Goal: Task Accomplishment & Management: Manage account settings

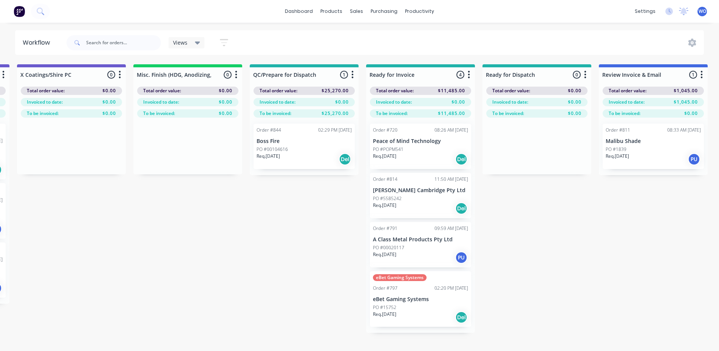
scroll to position [0, 2675]
click at [13, 13] on button at bounding box center [19, 11] width 16 height 15
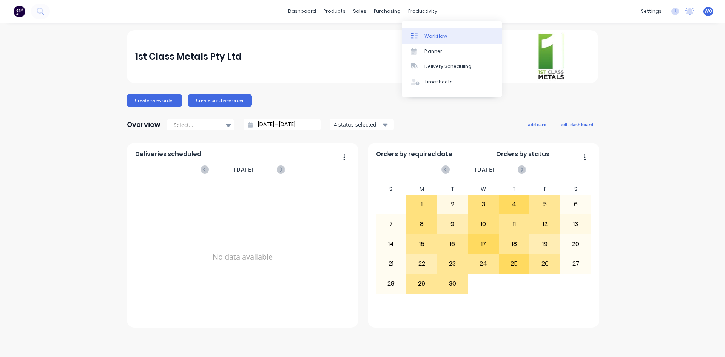
click at [433, 34] on div "Workflow" at bounding box center [436, 36] width 23 height 7
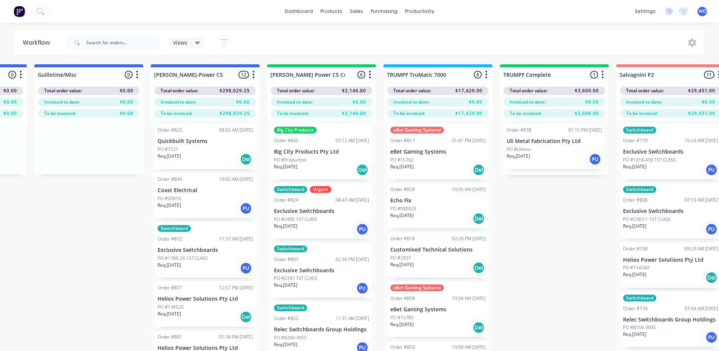
click at [525, 160] on div "Req. [DATE] PU" at bounding box center [554, 159] width 95 height 13
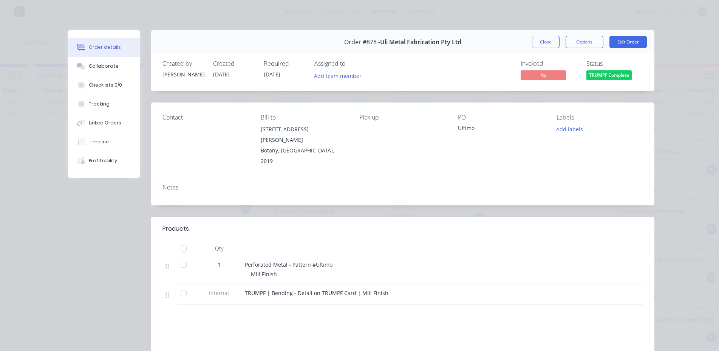
click at [611, 80] on button "TRUMPF Complete" at bounding box center [608, 75] width 45 height 11
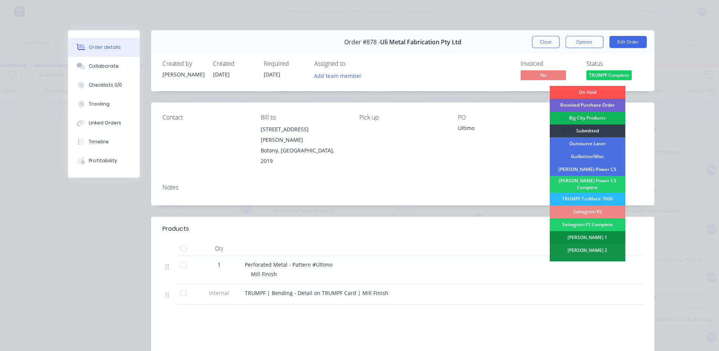
click at [587, 236] on div "[PERSON_NAME] 1" at bounding box center [588, 237] width 76 height 13
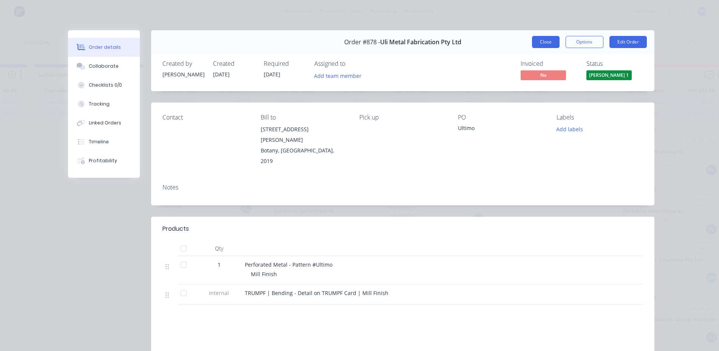
click at [543, 41] on button "Close" at bounding box center [546, 42] width 28 height 12
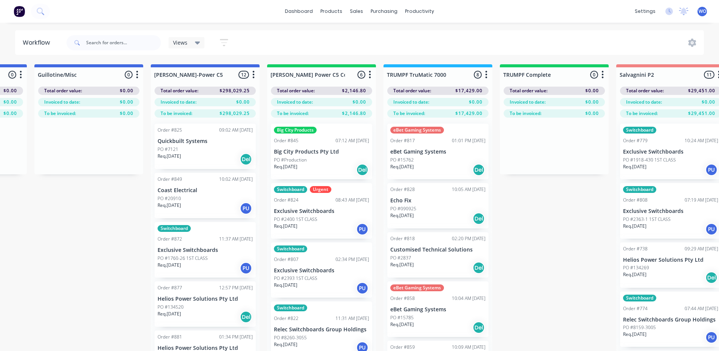
click at [344, 147] on div "Big City Products Order #845 07:12 AM [DATE] Big City Products Pty Ltd PO #Prod…" at bounding box center [321, 152] width 101 height 56
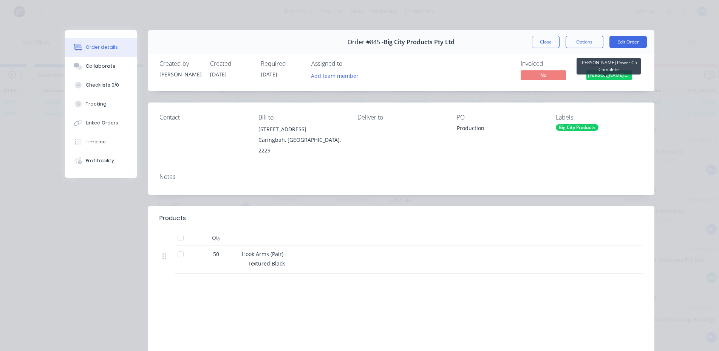
click at [599, 74] on span "[PERSON_NAME] Power C5 C..." at bounding box center [608, 74] width 45 height 9
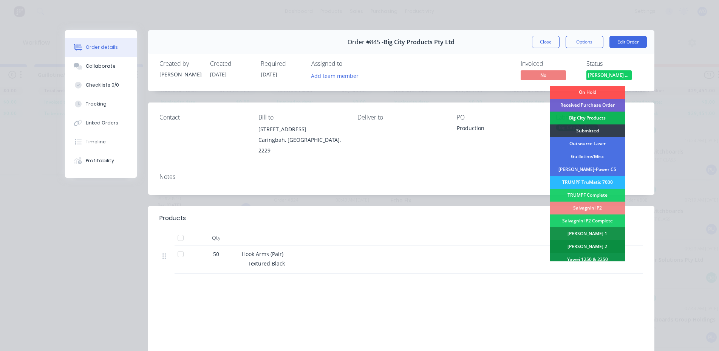
click at [597, 242] on div "[PERSON_NAME] 2" at bounding box center [588, 246] width 76 height 13
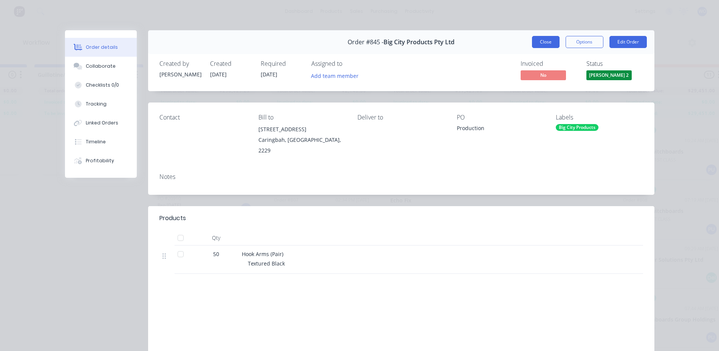
click at [535, 43] on button "Close" at bounding box center [546, 42] width 28 height 12
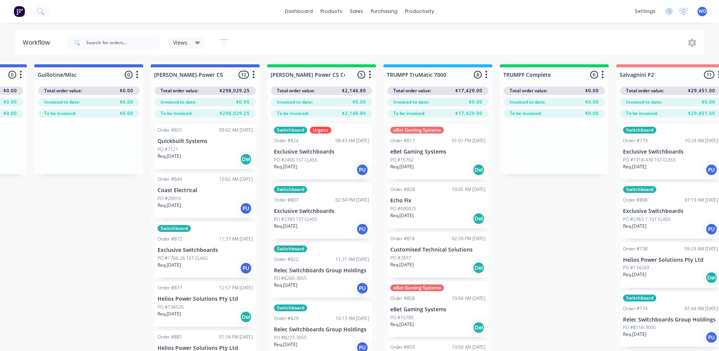
click at [315, 156] on p "PO #2400 1ST CLASS" at bounding box center [295, 159] width 43 height 7
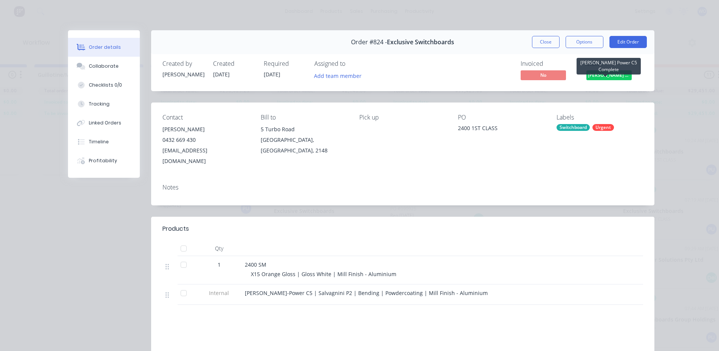
click at [598, 78] on span "[PERSON_NAME] Power C5 C..." at bounding box center [608, 74] width 45 height 9
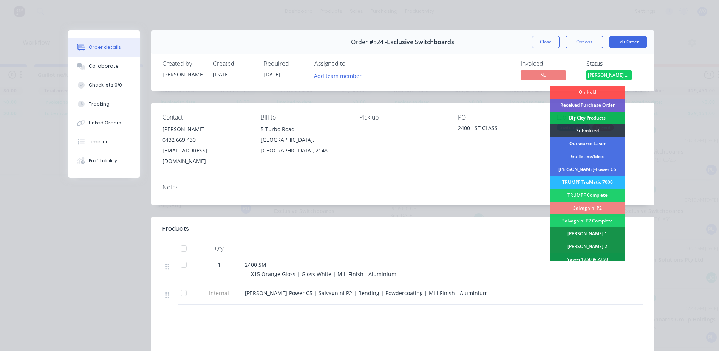
click at [603, 206] on div "Salvagnini P2" at bounding box center [588, 207] width 76 height 13
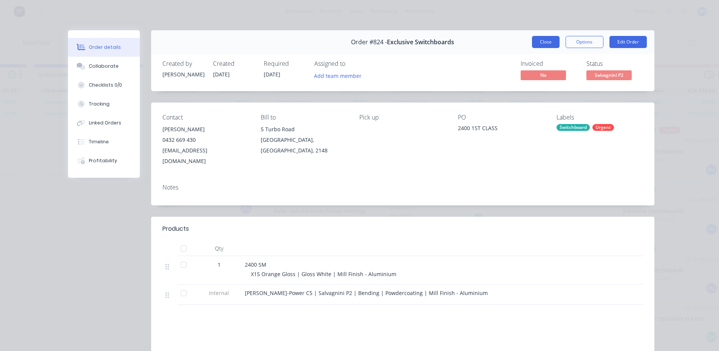
click at [545, 43] on button "Close" at bounding box center [546, 42] width 28 height 12
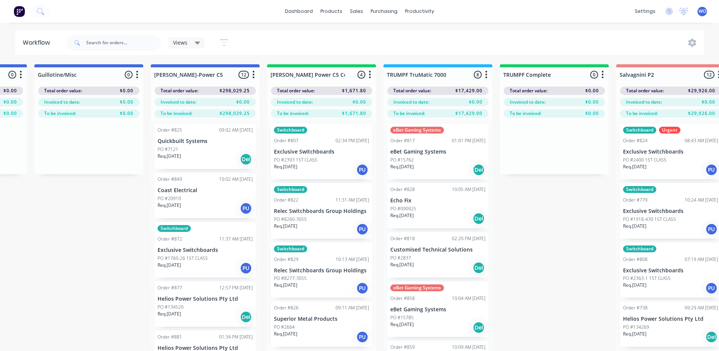
click at [323, 157] on div "PO #2393 1ST CLASS" at bounding box center [321, 159] width 95 height 7
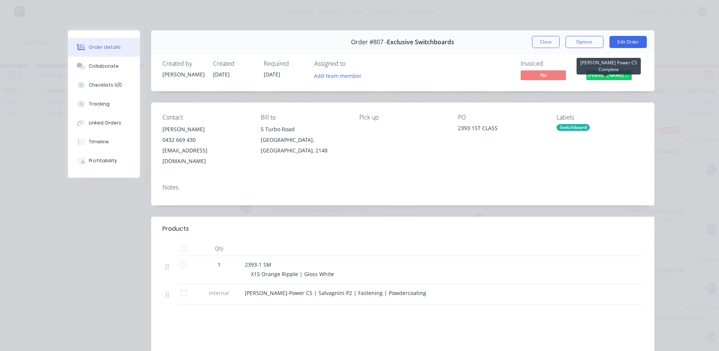
click at [624, 77] on span "[PERSON_NAME] Power C5 C..." at bounding box center [608, 74] width 45 height 9
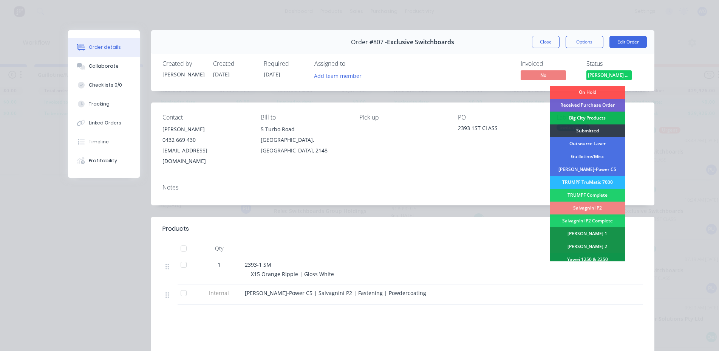
click at [592, 210] on div "Salvagnini P2" at bounding box center [588, 207] width 76 height 13
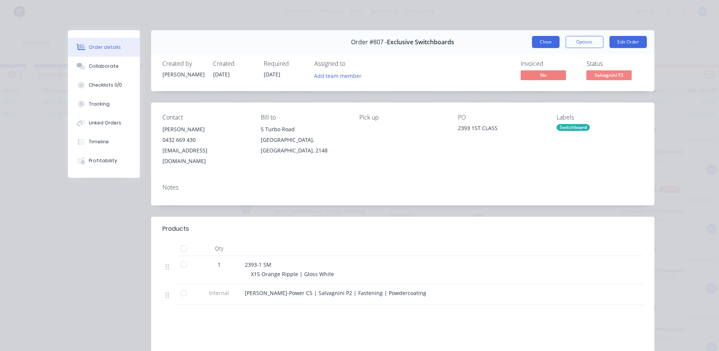
click at [540, 41] on button "Close" at bounding box center [546, 42] width 28 height 12
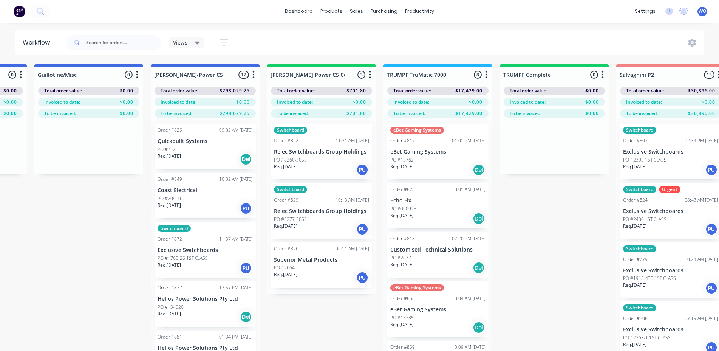
click at [308, 154] on p "Relec Switchboards Group Holdings" at bounding box center [321, 151] width 95 height 6
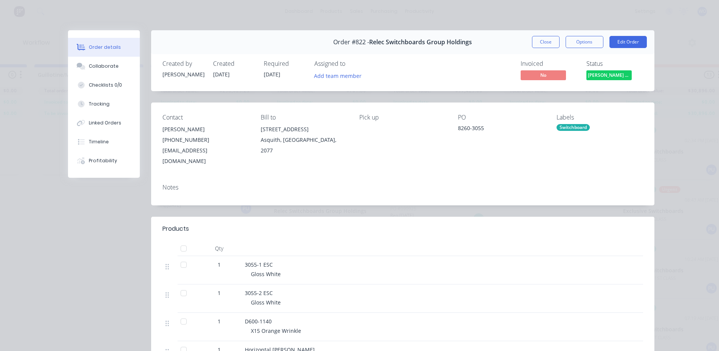
click at [611, 79] on span "[PERSON_NAME] Power C5 C..." at bounding box center [608, 74] width 45 height 9
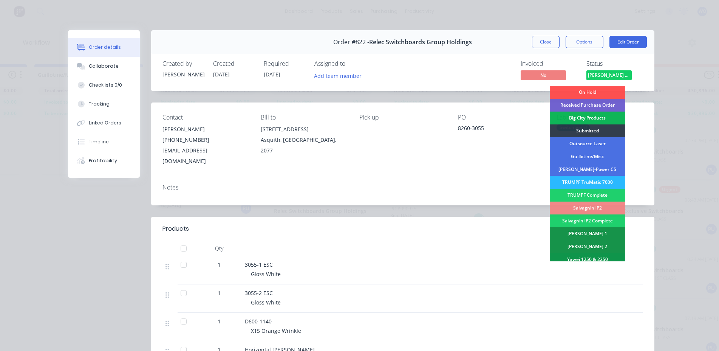
drag, startPoint x: 583, startPoint y: 205, endPoint x: 578, endPoint y: 53, distance: 151.9
click at [584, 205] on div "Salvagnini P2" at bounding box center [588, 207] width 76 height 13
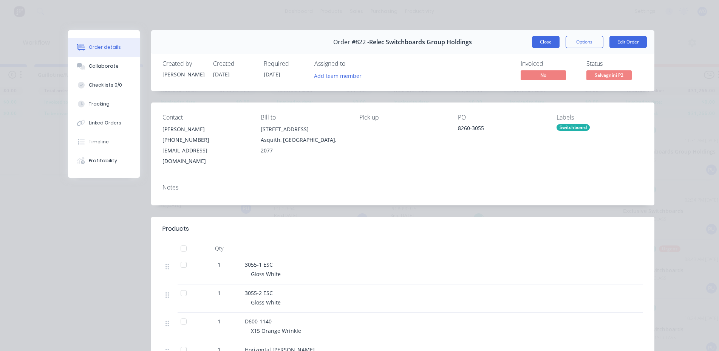
click at [541, 46] on button "Close" at bounding box center [546, 42] width 28 height 12
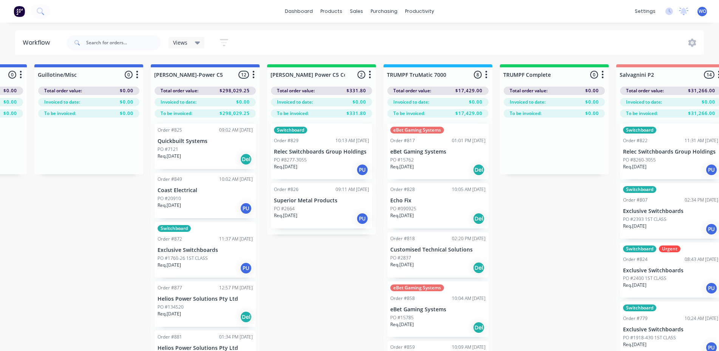
click at [346, 201] on p "Superior Metal Products" at bounding box center [321, 200] width 95 height 6
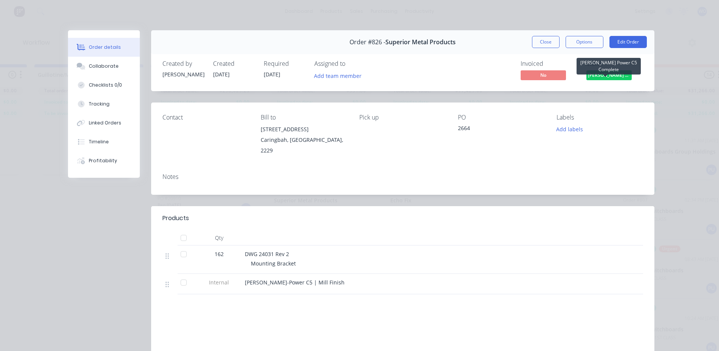
click at [593, 71] on span "[PERSON_NAME] Power C5 C..." at bounding box center [608, 74] width 45 height 9
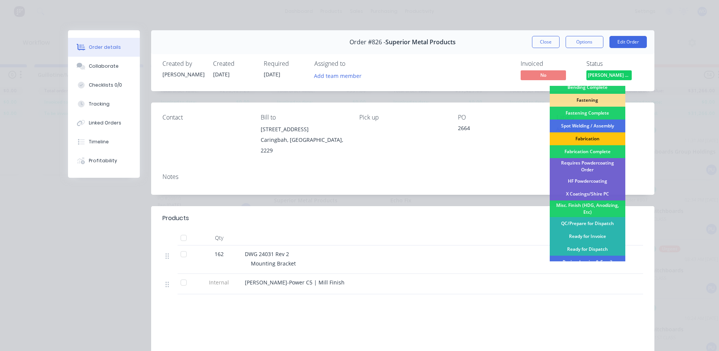
scroll to position [189, 0]
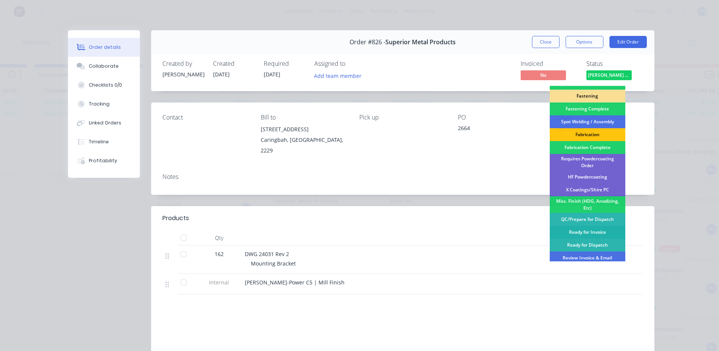
click at [583, 232] on div "Ready for Invoice" at bounding box center [588, 232] width 76 height 13
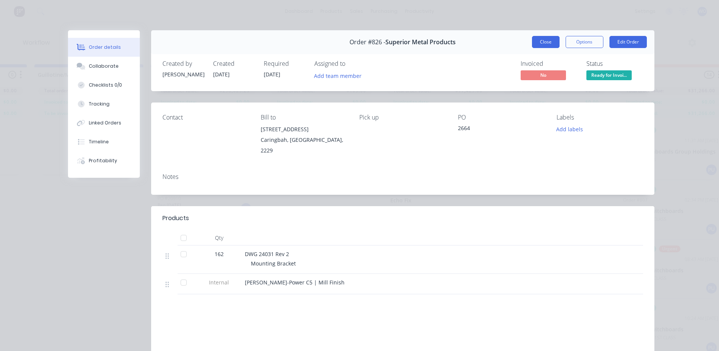
click at [545, 37] on button "Close" at bounding box center [546, 42] width 28 height 12
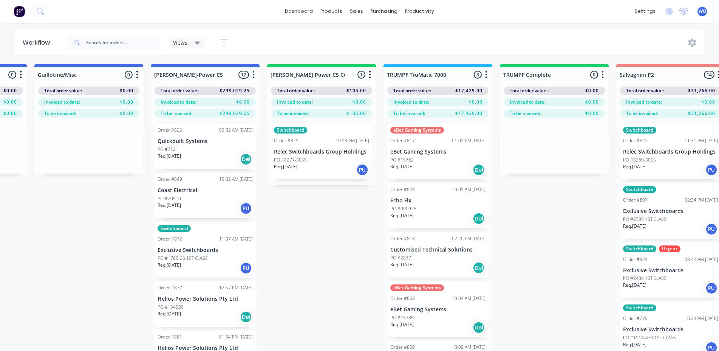
click at [335, 165] on div "Req. [DATE] PU" at bounding box center [321, 169] width 95 height 13
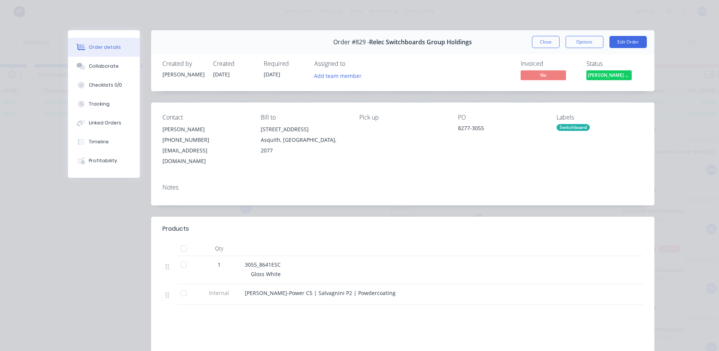
click at [607, 81] on button "[PERSON_NAME] Power C5 C..." at bounding box center [608, 75] width 45 height 11
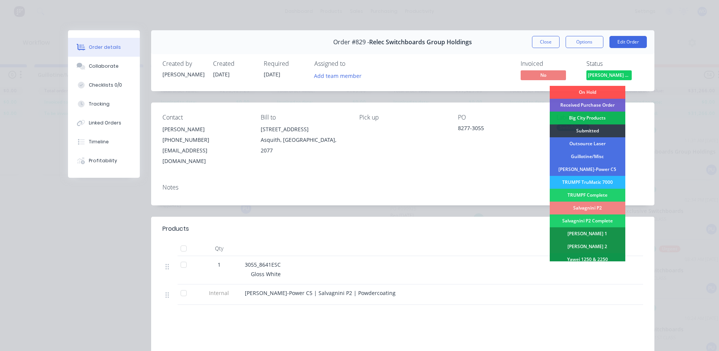
click at [586, 206] on div "Salvagnini P2" at bounding box center [588, 207] width 76 height 13
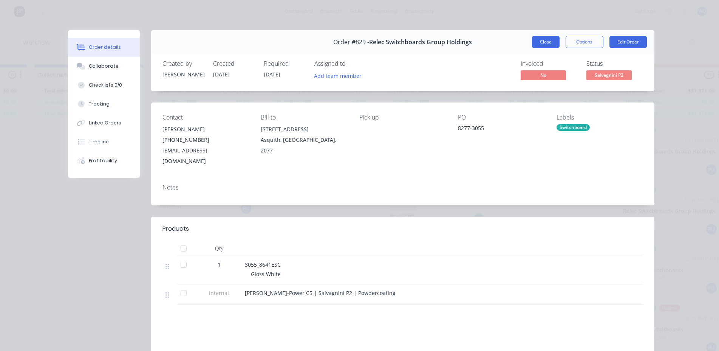
click at [533, 42] on button "Close" at bounding box center [546, 42] width 28 height 12
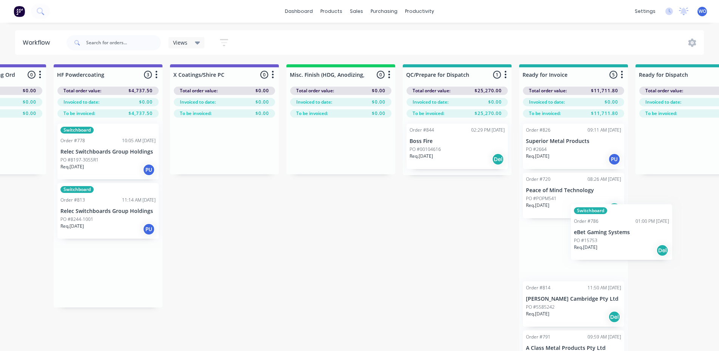
scroll to position [0, 2525]
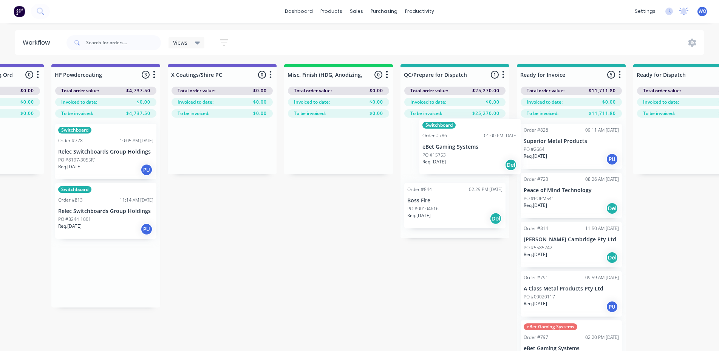
drag, startPoint x: 304, startPoint y: 159, endPoint x: 476, endPoint y: 158, distance: 171.5
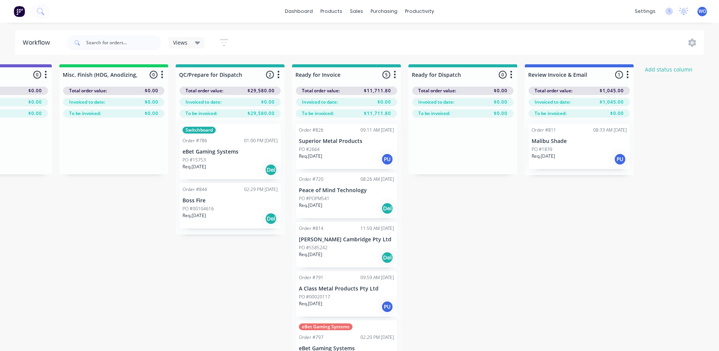
scroll to position [0, 2780]
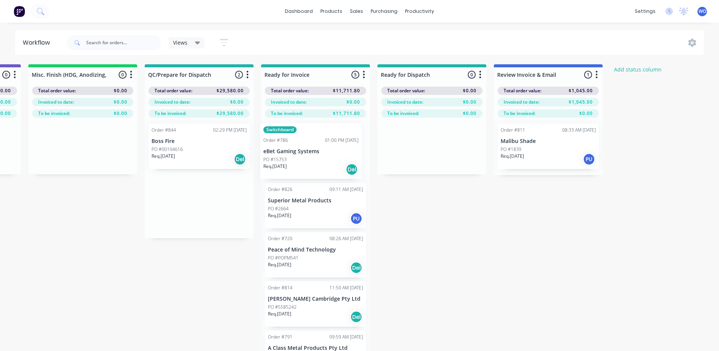
drag, startPoint x: 177, startPoint y: 165, endPoint x: 295, endPoint y: 166, distance: 118.2
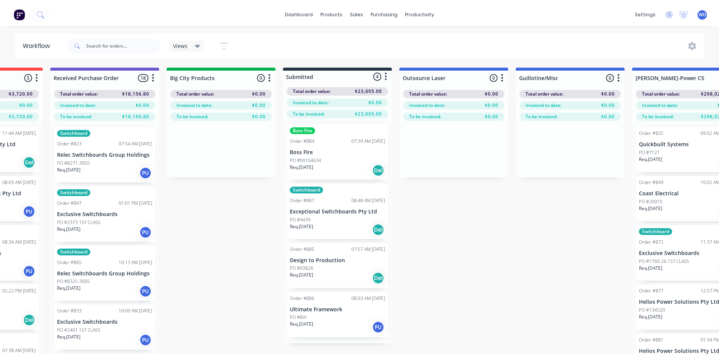
scroll to position [0, 0]
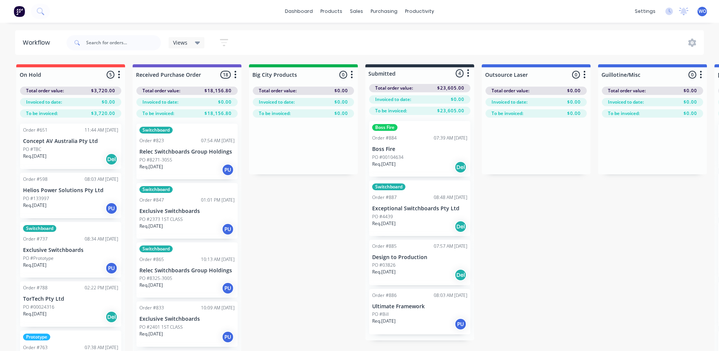
click at [19, 11] on img at bounding box center [19, 11] width 11 height 11
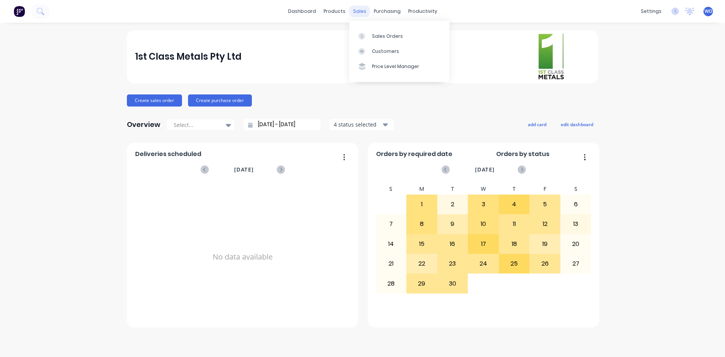
click at [364, 14] on div "sales" at bounding box center [359, 11] width 21 height 11
click at [373, 34] on div "Sales Orders" at bounding box center [387, 36] width 31 height 7
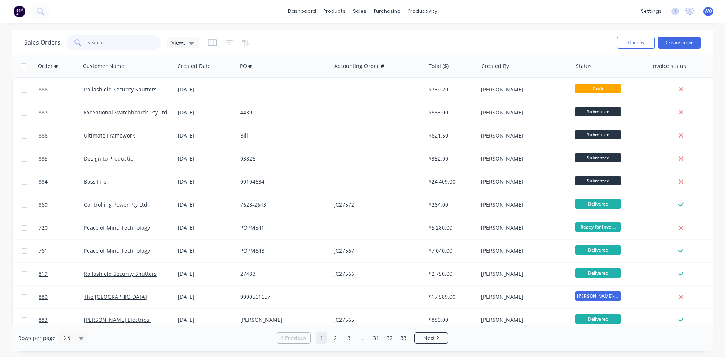
click at [106, 44] on input "text" at bounding box center [125, 42] width 74 height 15
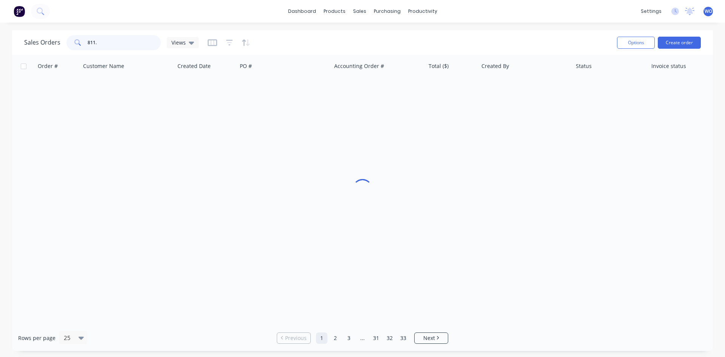
type input "811"
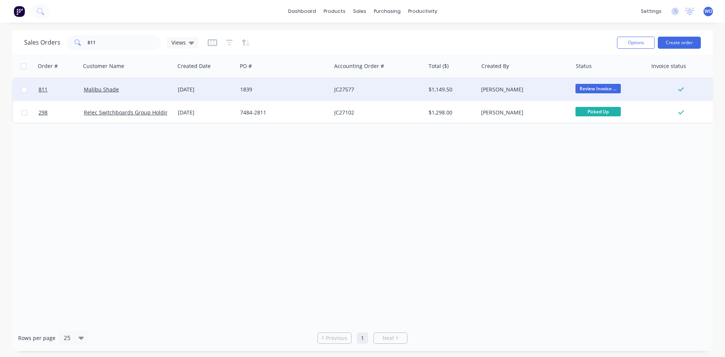
click at [149, 87] on div "Malibu Shade" at bounding box center [126, 90] width 84 height 8
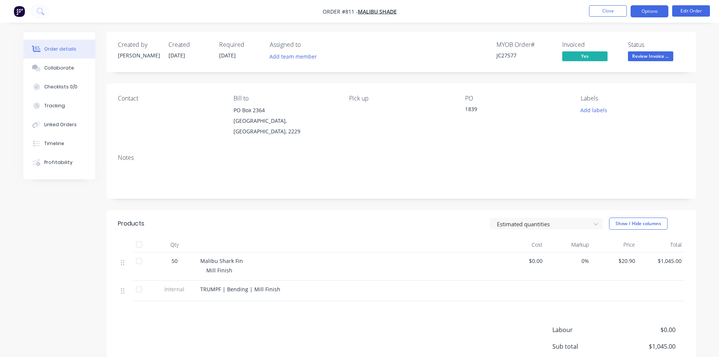
click at [657, 16] on button "Options" at bounding box center [649, 11] width 38 height 12
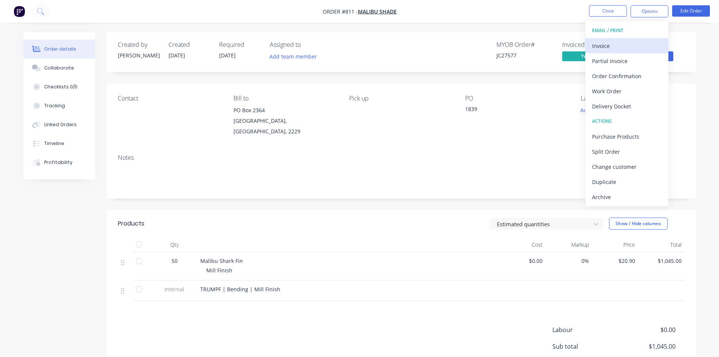
click at [621, 42] on div "Invoice" at bounding box center [627, 45] width 70 height 11
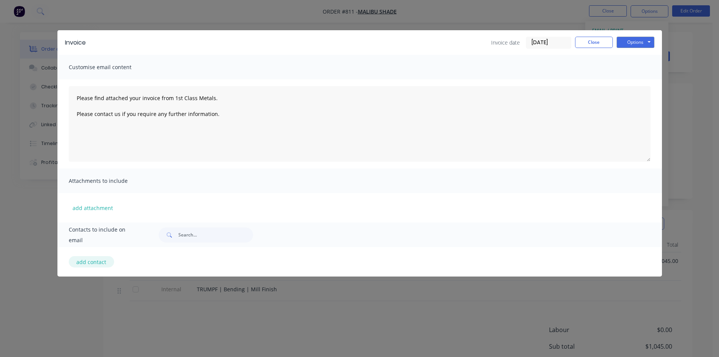
click at [83, 266] on button "add contact" at bounding box center [91, 261] width 45 height 11
type textarea "Please find attached your invoice from 1st Class Metals. Please contact us if y…"
select select "AU"
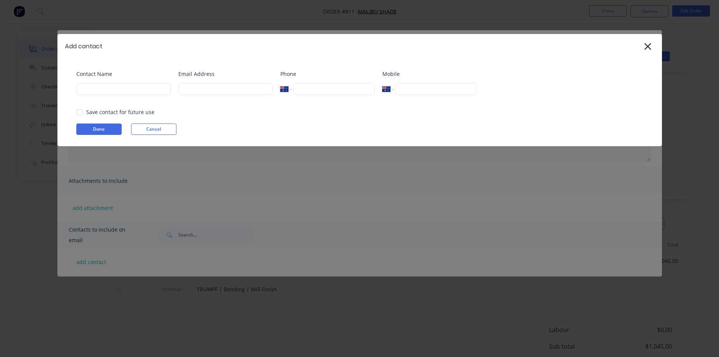
click at [156, 95] on div "Contact Name" at bounding box center [123, 85] width 94 height 31
click at [142, 89] on input at bounding box center [123, 88] width 94 height 11
type input "[PERSON_NAME]"
click at [189, 94] on input at bounding box center [225, 88] width 94 height 11
type input "[PERSON_NAME][EMAIL_ADDRESS][DOMAIN_NAME]"
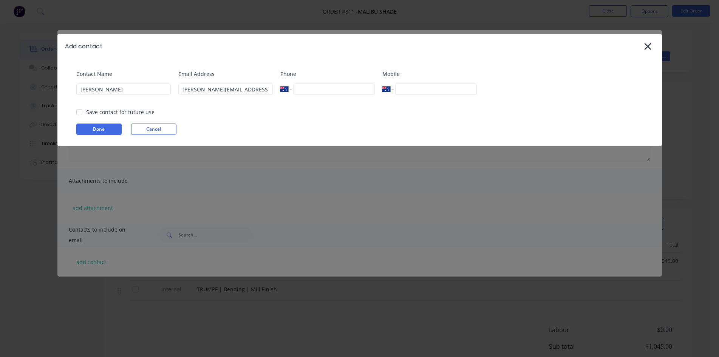
click at [112, 114] on div "Save contact for future use" at bounding box center [120, 112] width 68 height 8
click at [80, 113] on div at bounding box center [79, 112] width 15 height 15
click at [111, 133] on button "Done" at bounding box center [98, 129] width 45 height 11
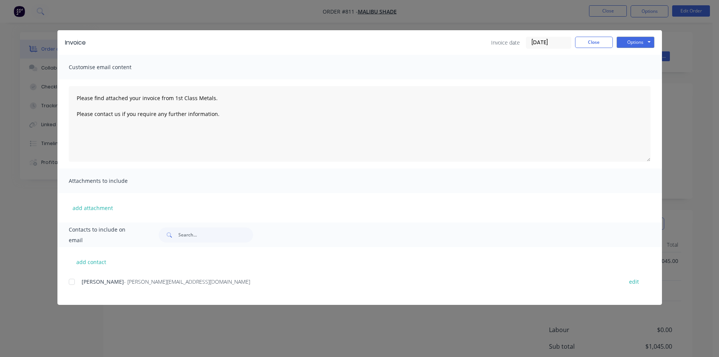
click at [77, 278] on div at bounding box center [71, 281] width 15 height 15
click at [646, 42] on button "Options" at bounding box center [636, 42] width 38 height 11
click at [639, 79] on button "Email" at bounding box center [641, 80] width 48 height 12
type textarea "Please find attached your invoice from 1st Class Metals. Please contact us if y…"
click at [596, 39] on button "Close" at bounding box center [594, 42] width 38 height 11
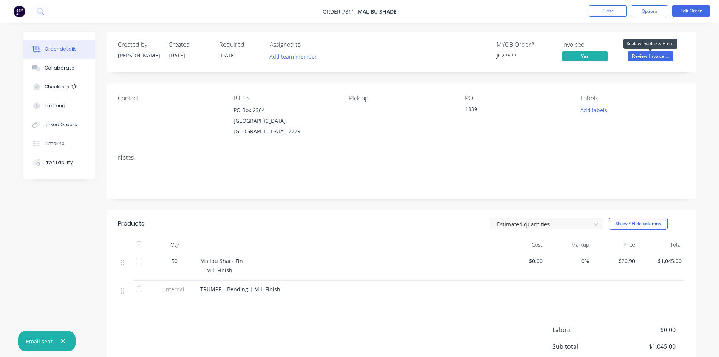
click at [649, 54] on span "Review Invoice ..." at bounding box center [650, 55] width 45 height 9
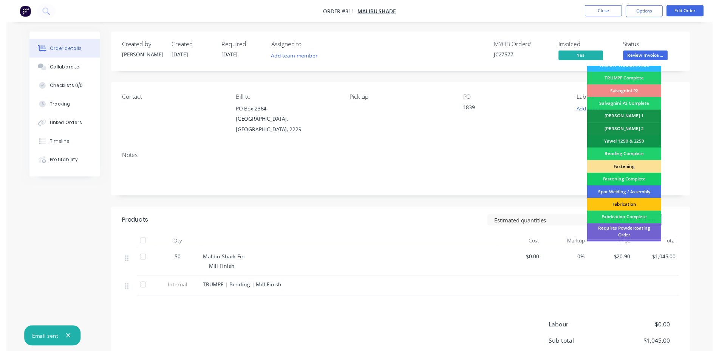
scroll to position [214, 0]
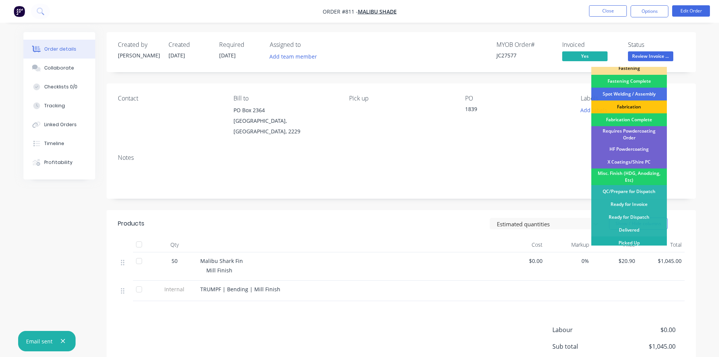
click at [634, 239] on div "Picked Up" at bounding box center [629, 242] width 76 height 13
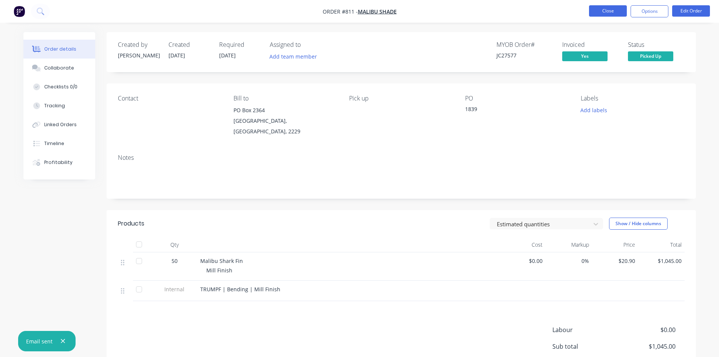
click at [596, 15] on button "Close" at bounding box center [608, 10] width 38 height 11
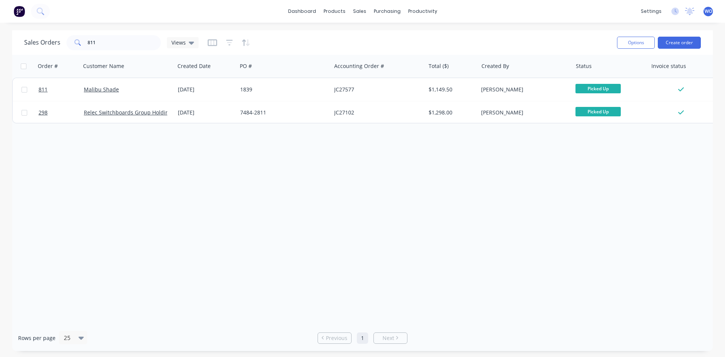
click at [12, 5] on button at bounding box center [19, 11] width 16 height 15
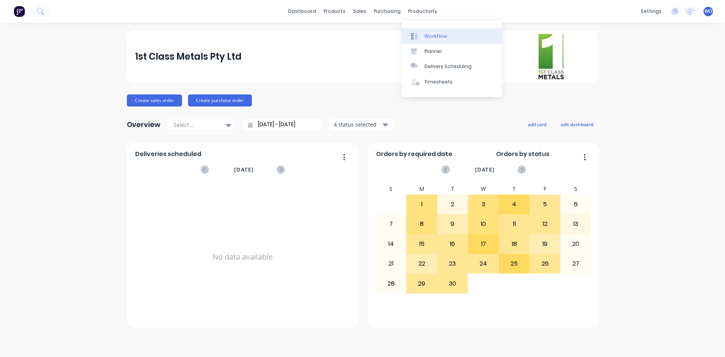
click at [434, 31] on link "Workflow" at bounding box center [452, 35] width 100 height 15
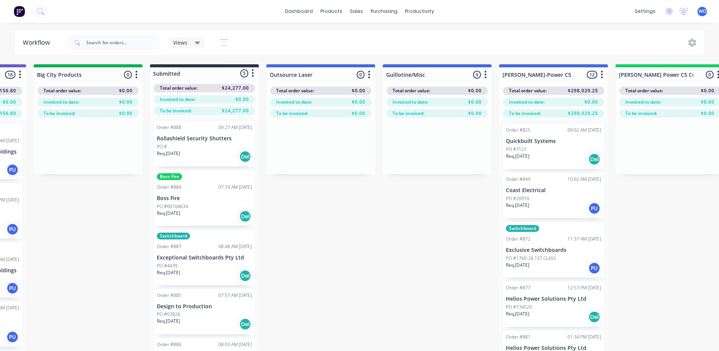
scroll to position [0, 206]
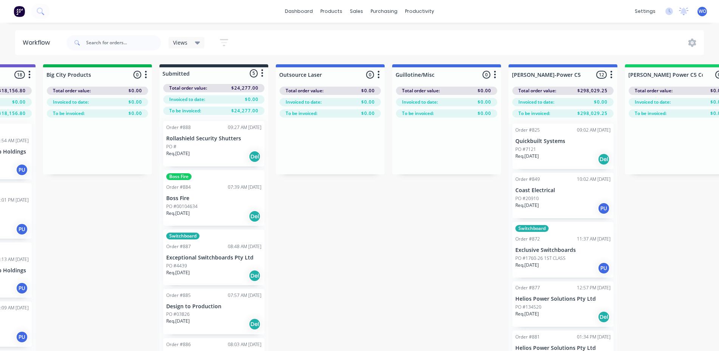
click at [12, 13] on button at bounding box center [19, 11] width 16 height 15
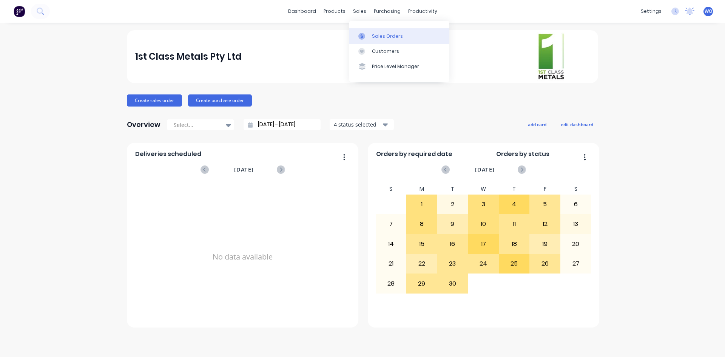
click at [379, 33] on div "Sales Orders" at bounding box center [387, 36] width 31 height 7
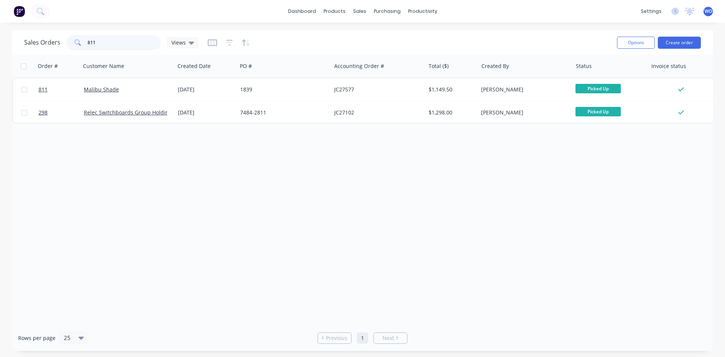
drag, startPoint x: 121, startPoint y: 49, endPoint x: 28, endPoint y: 41, distance: 92.9
click at [28, 41] on div "Sales Orders 811 Views" at bounding box center [111, 42] width 175 height 15
type input "="
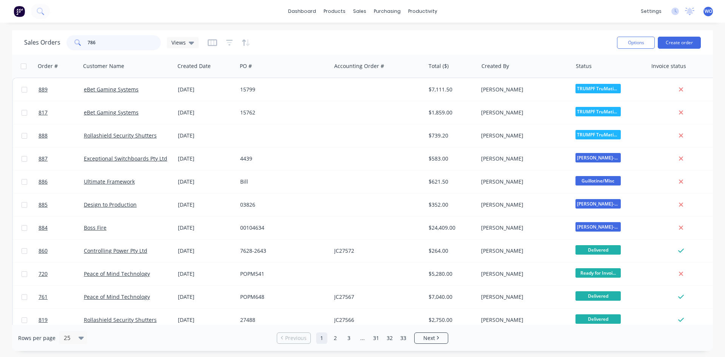
type input "786"
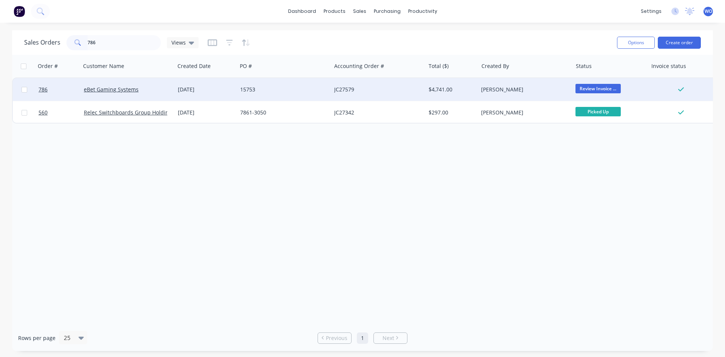
click at [266, 87] on div "15753" at bounding box center [282, 90] width 84 height 8
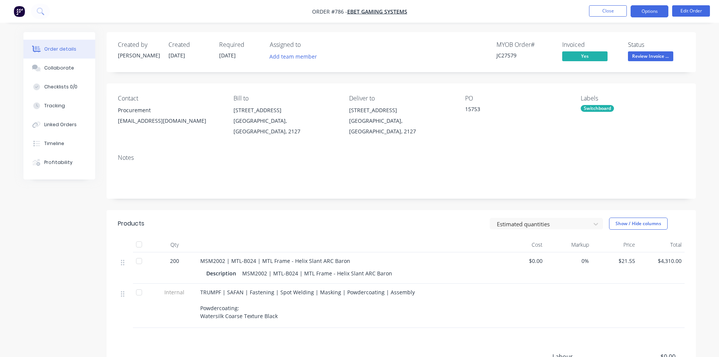
click at [656, 13] on button "Options" at bounding box center [649, 11] width 38 height 12
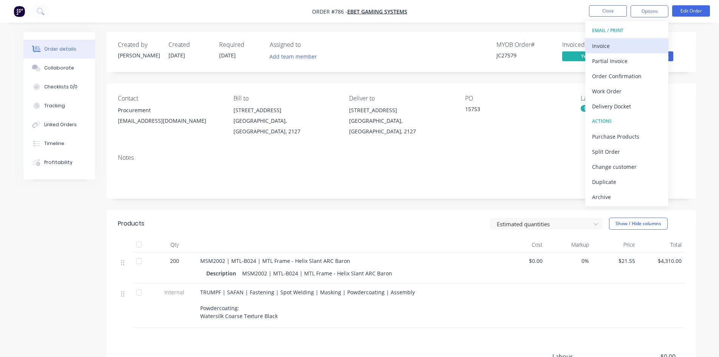
click at [599, 50] on div "Invoice" at bounding box center [627, 45] width 70 height 11
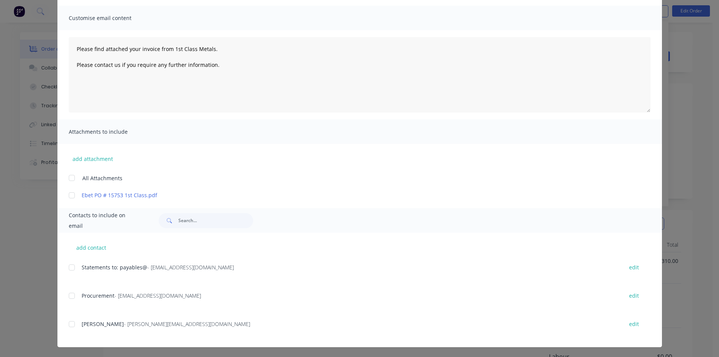
scroll to position [50, 0]
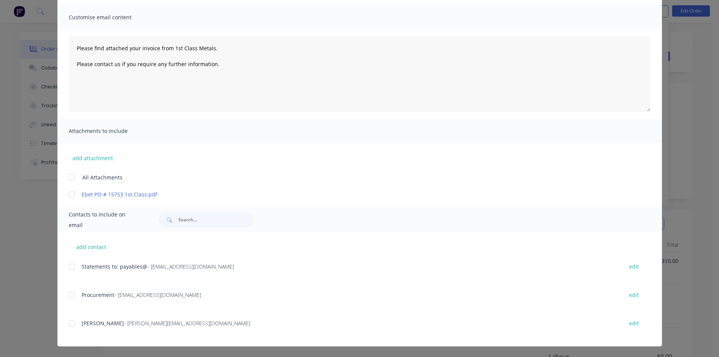
click at [68, 266] on div at bounding box center [71, 266] width 15 height 15
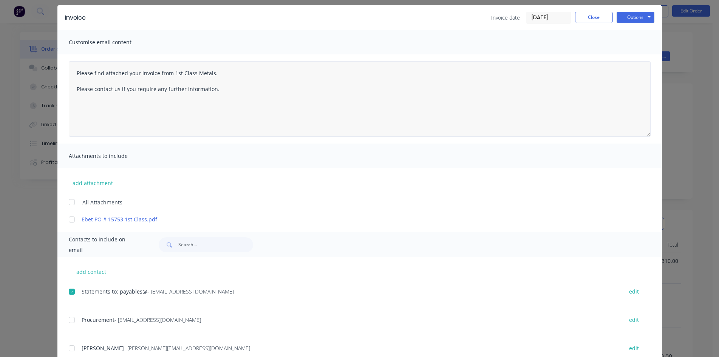
scroll to position [0, 0]
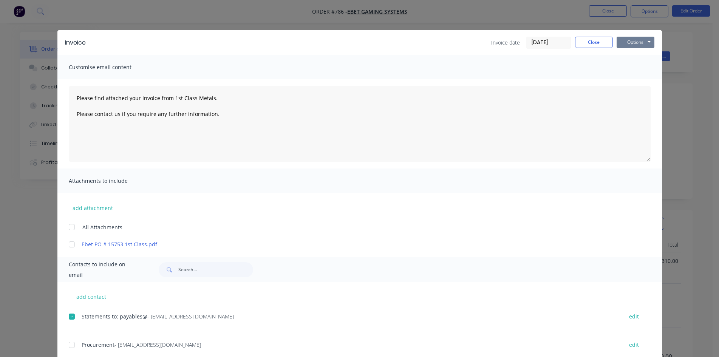
click at [627, 40] on button "Options" at bounding box center [636, 42] width 38 height 11
click at [625, 83] on button "Email" at bounding box center [641, 80] width 48 height 12
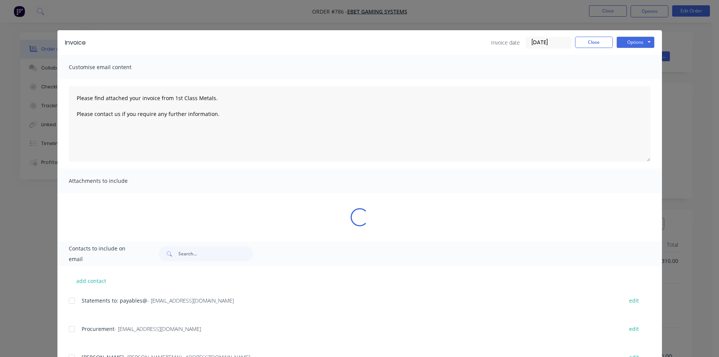
type textarea "Please find attached your invoice from 1st Class Metals. Please contact us if y…"
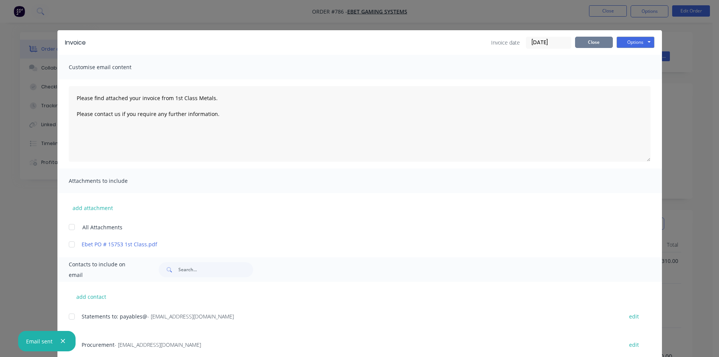
click at [592, 44] on button "Close" at bounding box center [594, 42] width 38 height 11
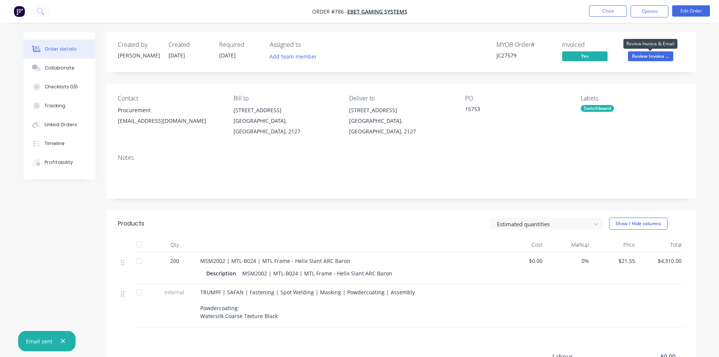
click at [661, 59] on span "Review Invoice ..." at bounding box center [650, 55] width 45 height 9
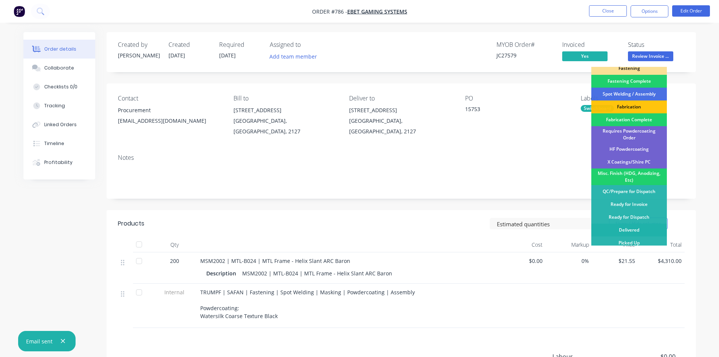
click at [629, 224] on div "Delivered" at bounding box center [629, 230] width 76 height 13
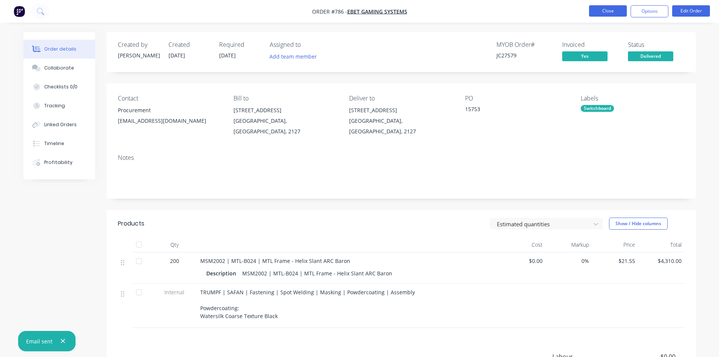
click at [603, 11] on button "Close" at bounding box center [608, 10] width 38 height 11
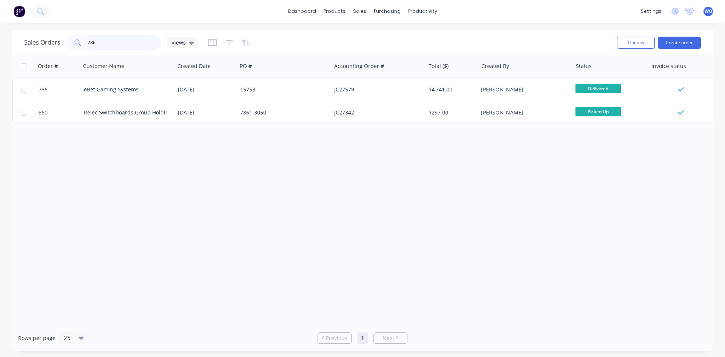
drag, startPoint x: 118, startPoint y: 44, endPoint x: 0, endPoint y: 44, distance: 118.2
click at [0, 47] on div "Sales Orders 786 Views Options Create order Order # Customer Name Created Date …" at bounding box center [362, 190] width 725 height 321
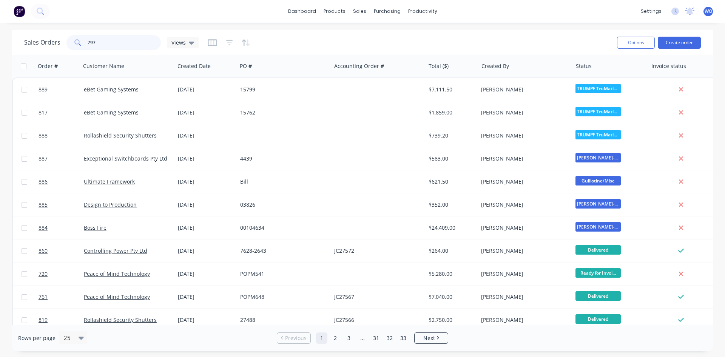
type input "797"
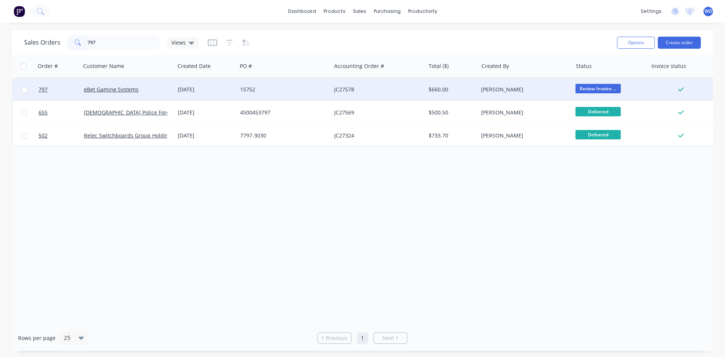
click at [404, 93] on div "JC27578" at bounding box center [378, 89] width 94 height 23
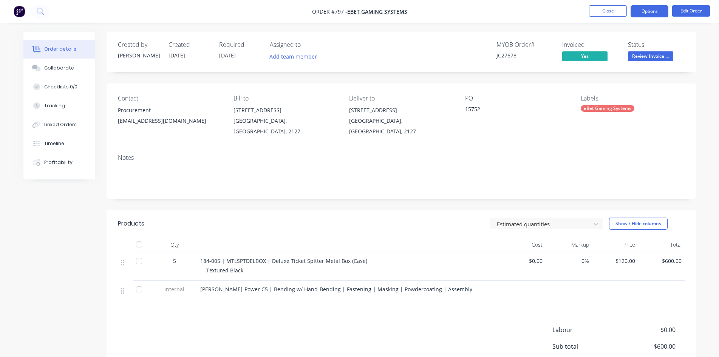
click at [646, 16] on button "Options" at bounding box center [649, 11] width 38 height 12
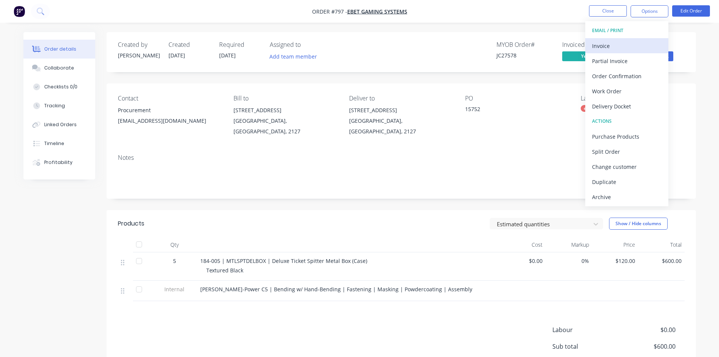
click at [620, 44] on div "Invoice" at bounding box center [627, 45] width 70 height 11
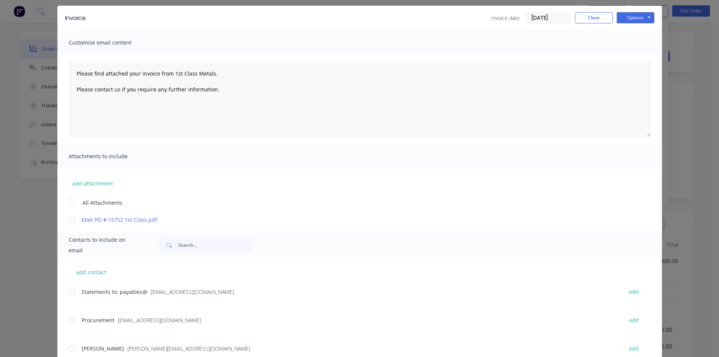
scroll to position [50, 0]
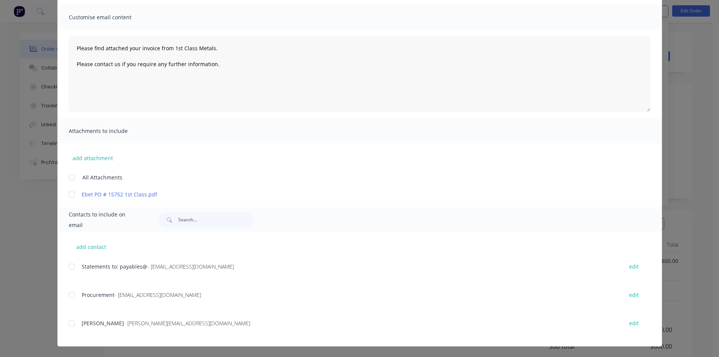
click at [73, 269] on div at bounding box center [71, 266] width 15 height 15
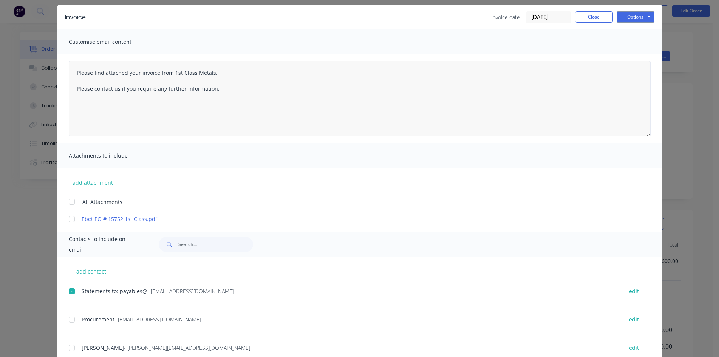
scroll to position [0, 0]
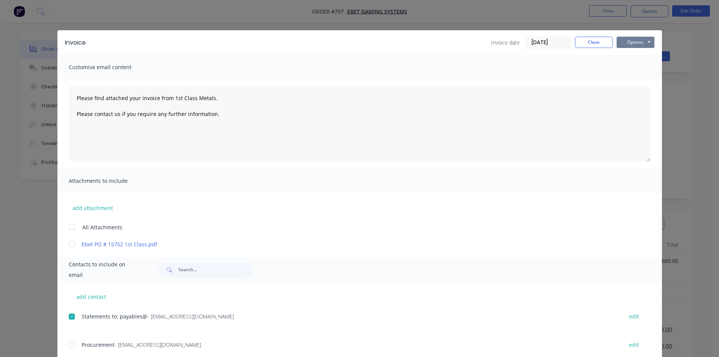
click at [635, 39] on button "Options" at bounding box center [636, 42] width 38 height 11
click at [632, 76] on button "Email" at bounding box center [641, 80] width 48 height 12
type textarea "Please find attached your invoice from 1st Class Metals. Please contact us if y…"
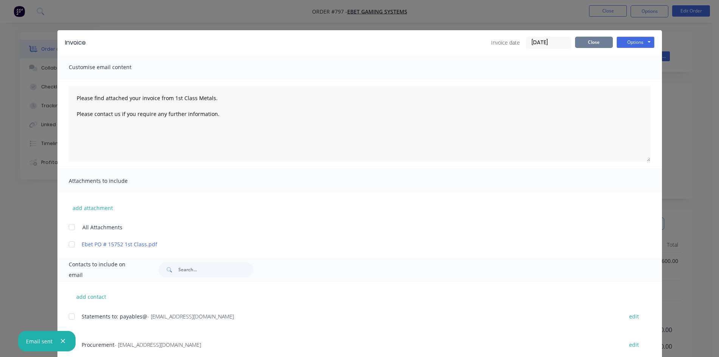
click at [602, 41] on button "Close" at bounding box center [594, 42] width 38 height 11
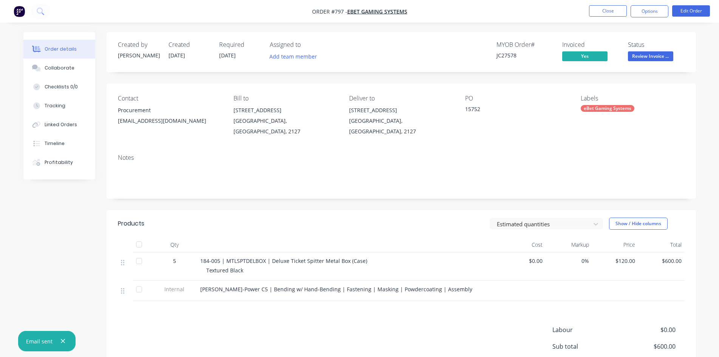
click at [660, 61] on button "Review Invoice ..." at bounding box center [650, 56] width 45 height 11
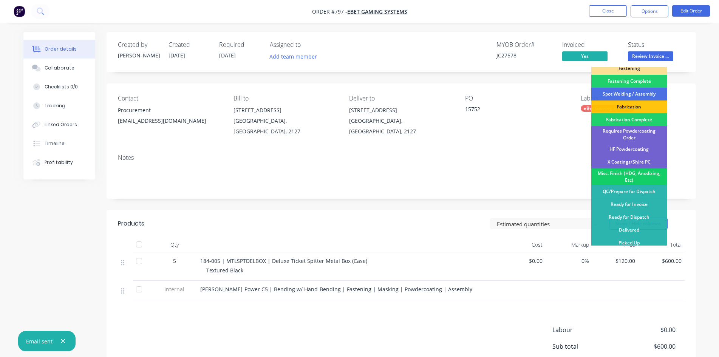
scroll to position [71, 0]
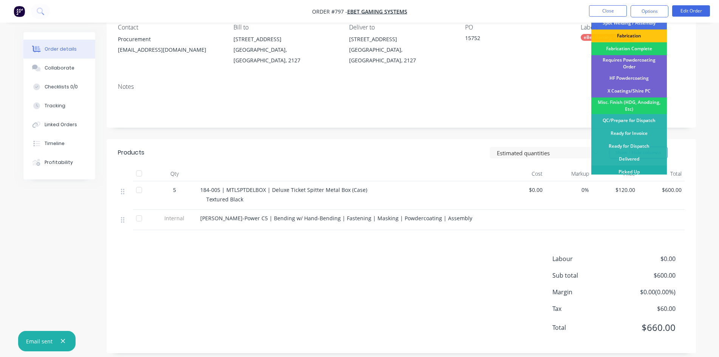
click at [629, 167] on div "Picked Up" at bounding box center [629, 171] width 76 height 13
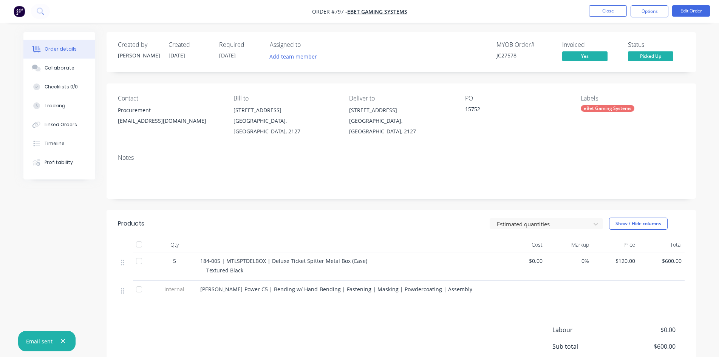
click at [638, 59] on span "Picked Up" at bounding box center [650, 55] width 45 height 9
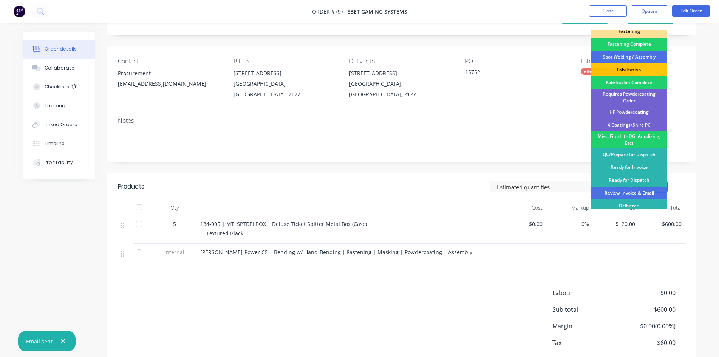
scroll to position [71, 0]
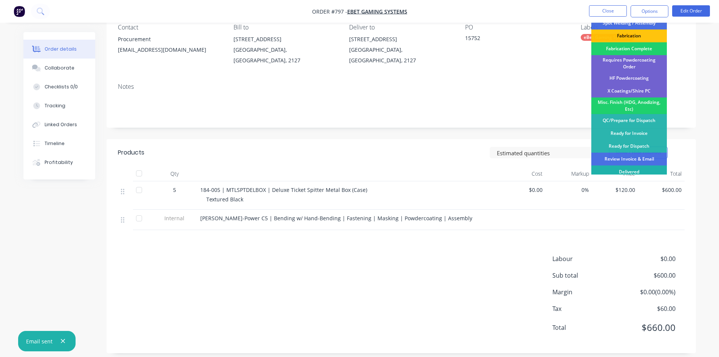
click at [635, 172] on div "Delivered" at bounding box center [629, 171] width 76 height 13
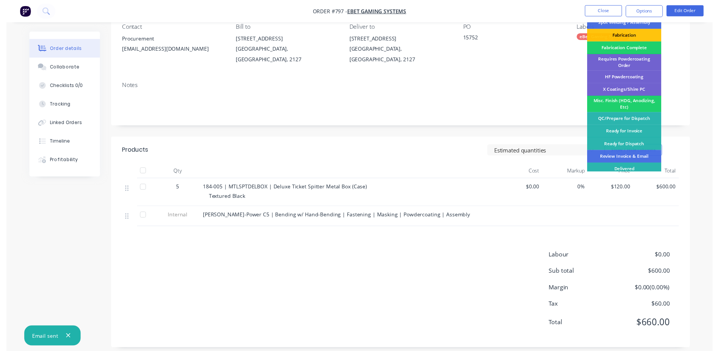
scroll to position [0, 0]
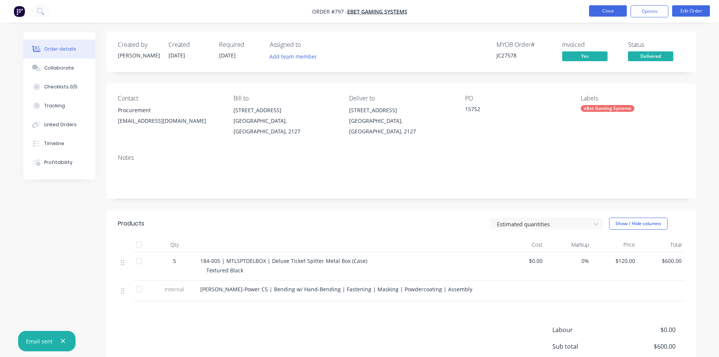
click at [608, 13] on button "Close" at bounding box center [608, 10] width 38 height 11
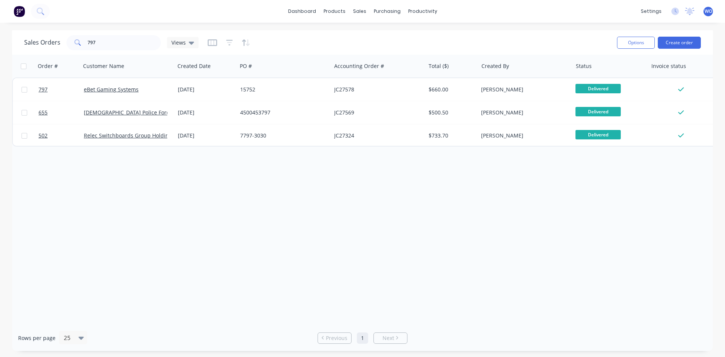
click at [19, 19] on button at bounding box center [19, 11] width 16 height 15
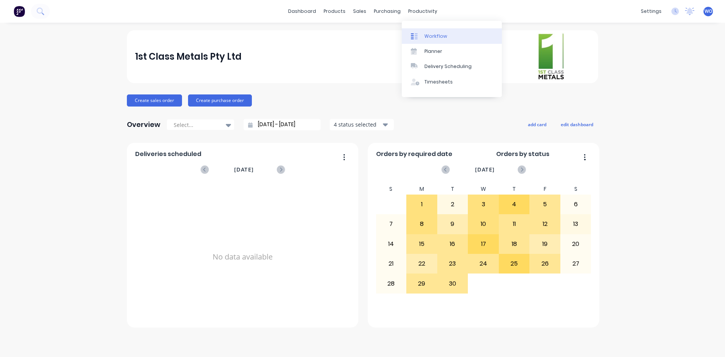
click at [442, 37] on div "Workflow" at bounding box center [436, 36] width 23 height 7
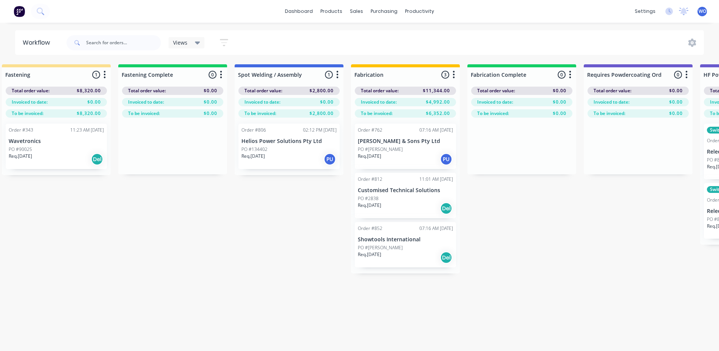
scroll to position [0, 2007]
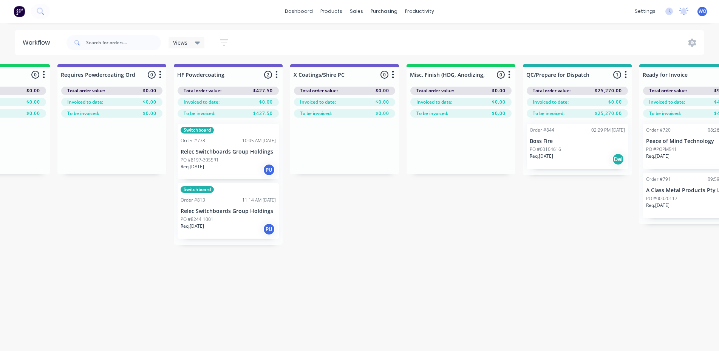
scroll to position [0, 2780]
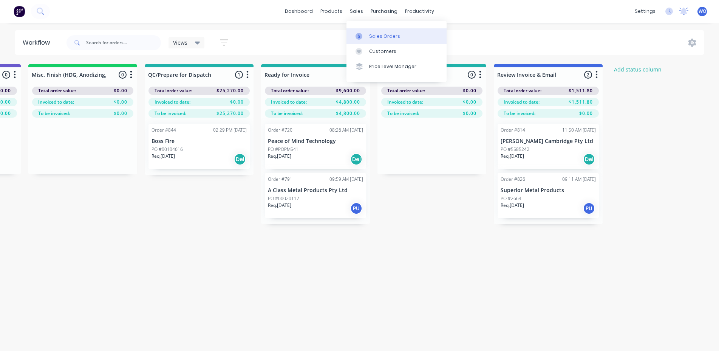
click at [368, 32] on link "Sales Orders" at bounding box center [396, 35] width 100 height 15
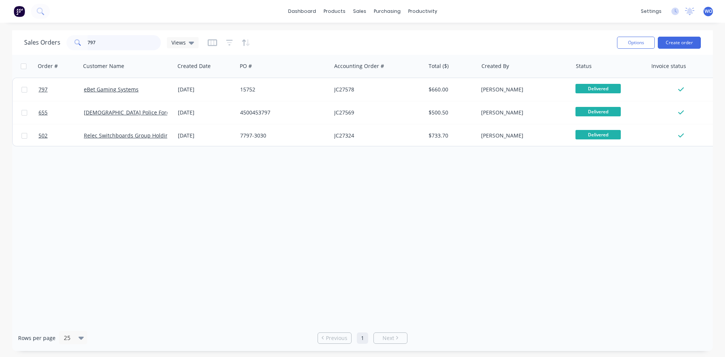
click at [107, 48] on input "797" at bounding box center [125, 42] width 74 height 15
drag, startPoint x: 0, startPoint y: 50, endPoint x: 0, endPoint y: 54, distance: 4.2
click at [0, 54] on div "Sales Orders 797 Views Options Create order Order # Customer Name Created Date …" at bounding box center [362, 190] width 725 height 321
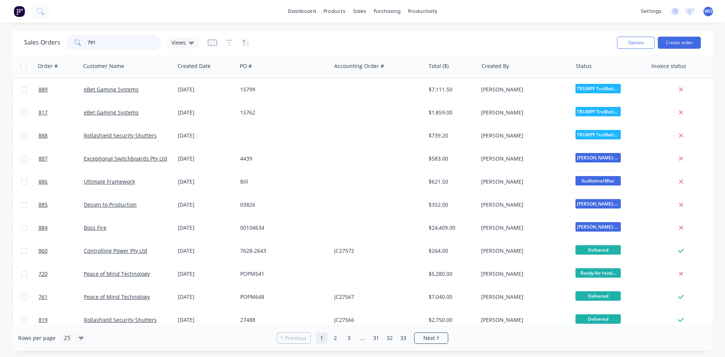
type input "791"
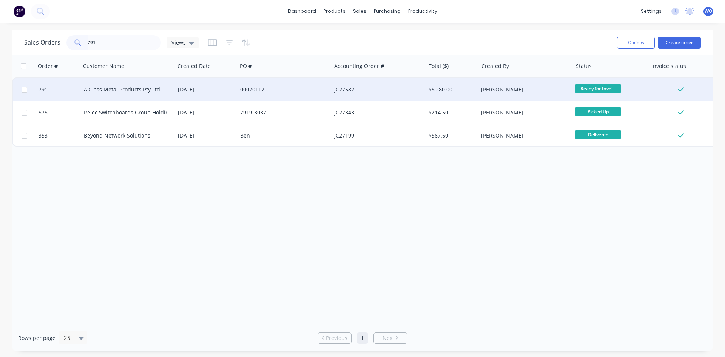
click at [224, 88] on div "[DATE]" at bounding box center [206, 90] width 56 height 8
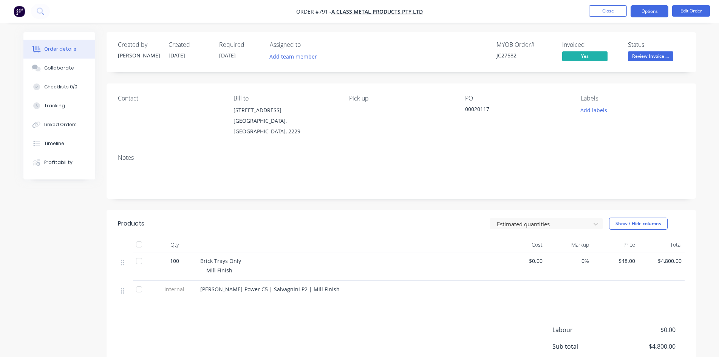
click at [648, 16] on button "Options" at bounding box center [649, 11] width 38 height 12
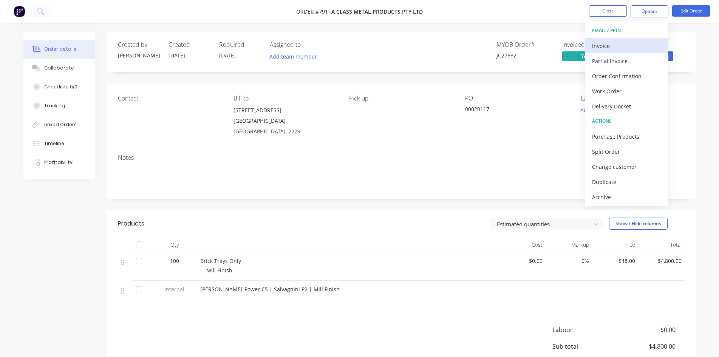
click at [632, 46] on div "Invoice" at bounding box center [627, 45] width 70 height 11
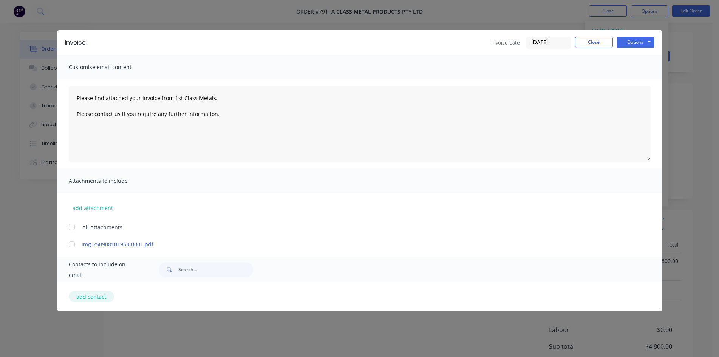
click at [97, 298] on button "add contact" at bounding box center [91, 296] width 45 height 11
type textarea "Please find attached your invoice from 1st Class Metals. Please contact us if y…"
select select "AU"
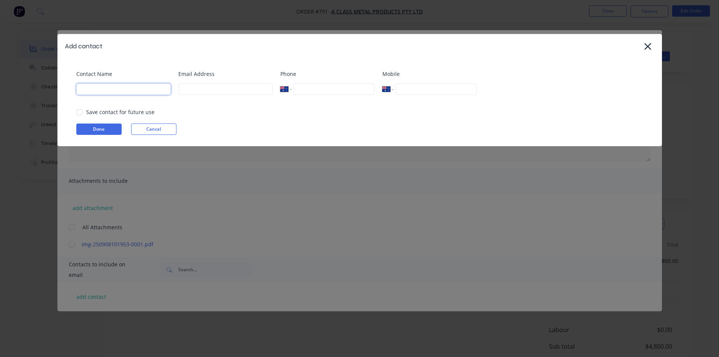
click at [135, 90] on input at bounding box center [123, 88] width 94 height 11
type input "[PERSON_NAME]"
click at [192, 86] on input at bounding box center [225, 88] width 94 height 11
click at [80, 111] on div at bounding box center [79, 112] width 15 height 15
type input "[EMAIL_ADDRESS][DOMAIN_NAME]"
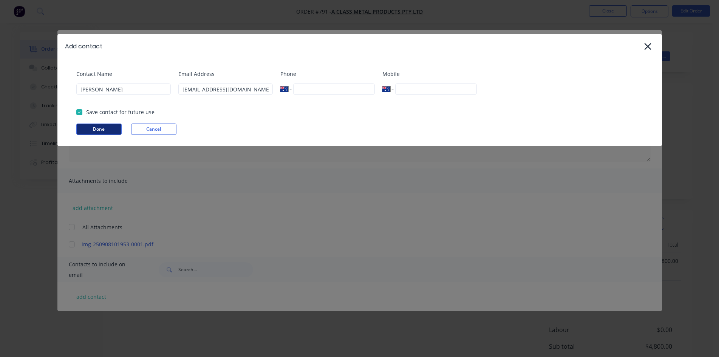
click at [105, 127] on button "Done" at bounding box center [98, 129] width 45 height 11
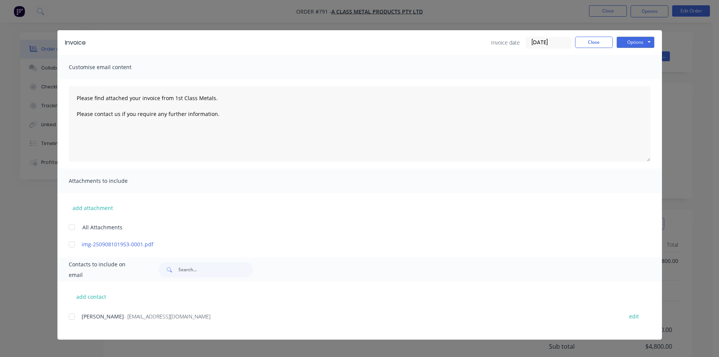
click at [74, 316] on div at bounding box center [71, 316] width 15 height 15
click at [649, 38] on button "Options" at bounding box center [636, 42] width 38 height 11
click at [639, 86] on button "Email" at bounding box center [641, 80] width 48 height 12
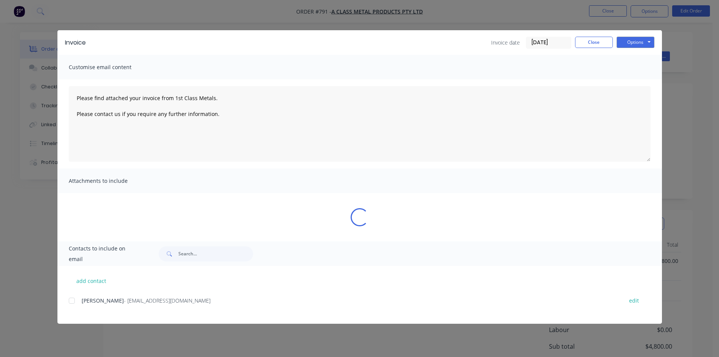
type textarea "Please find attached your invoice from 1st Class Metals. Please contact us if y…"
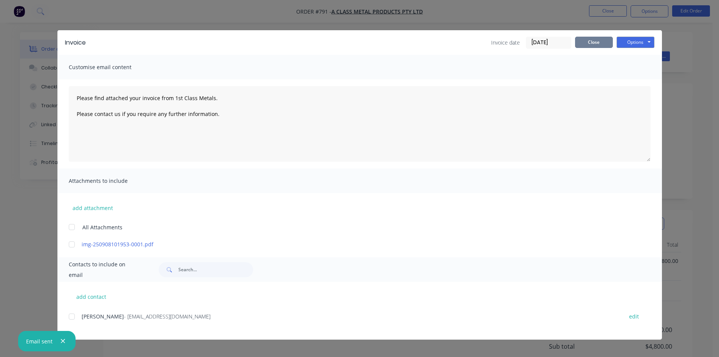
click at [604, 42] on button "Close" at bounding box center [594, 42] width 38 height 11
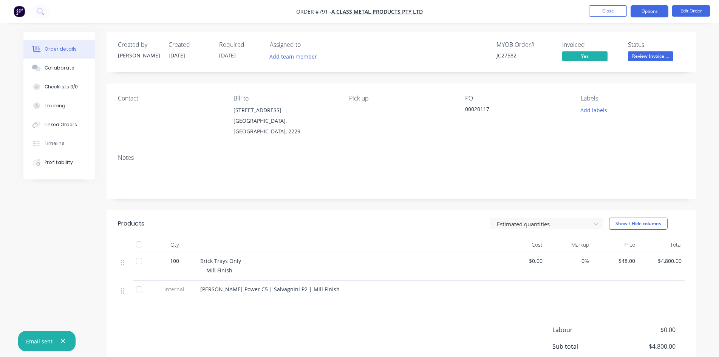
click at [649, 16] on button "Options" at bounding box center [649, 11] width 38 height 12
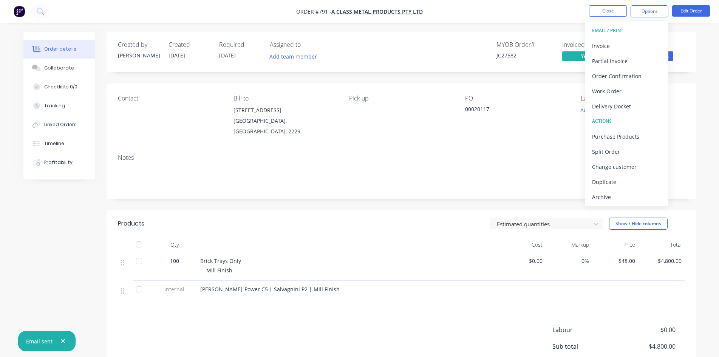
click at [680, 54] on div "Status Review Invoice ..." at bounding box center [656, 52] width 57 height 22
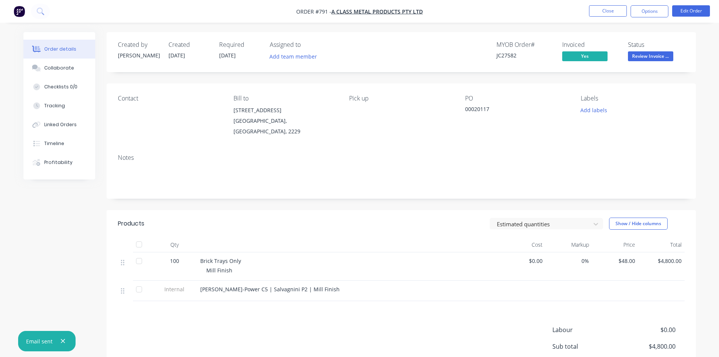
click at [663, 58] on span "Review Invoice ..." at bounding box center [650, 55] width 45 height 9
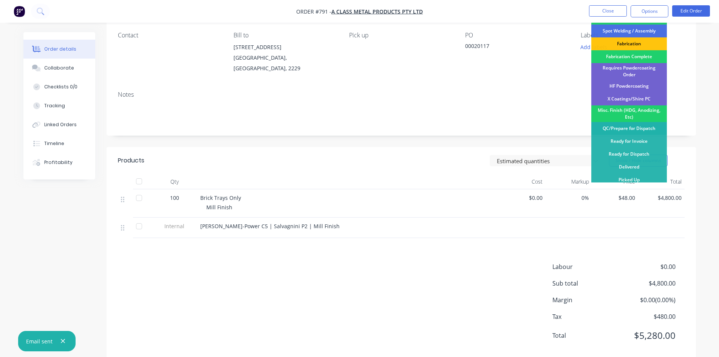
scroll to position [71, 0]
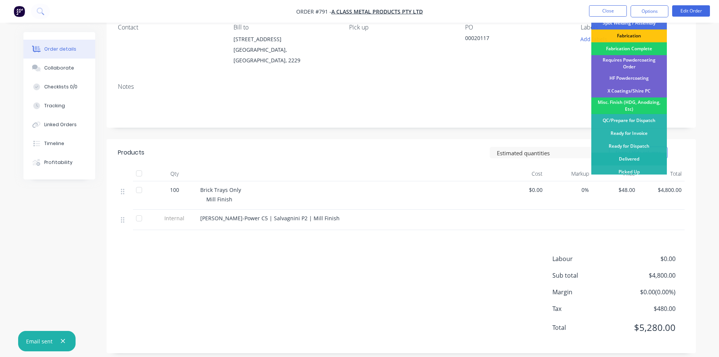
click at [624, 158] on div "Delivered" at bounding box center [629, 159] width 76 height 13
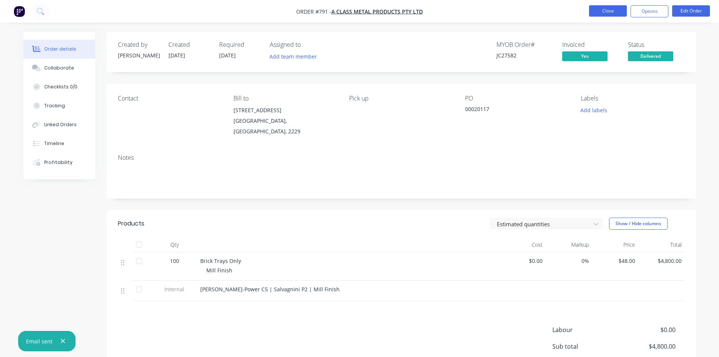
click at [615, 6] on button "Close" at bounding box center [608, 10] width 38 height 11
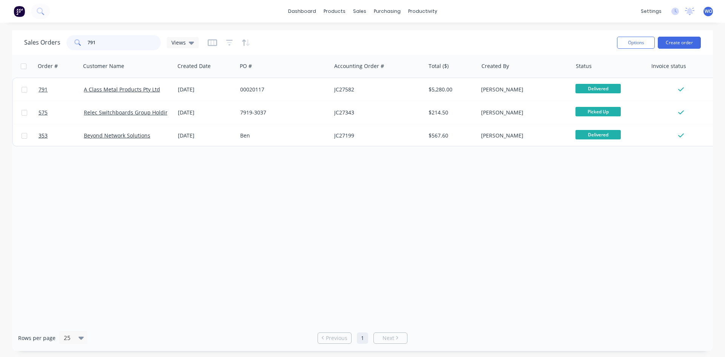
drag, startPoint x: 97, startPoint y: 42, endPoint x: 0, endPoint y: 37, distance: 97.2
click at [0, 37] on div "Sales Orders 791 Views Options Create order Order # Customer Name Created Date …" at bounding box center [362, 190] width 725 height 321
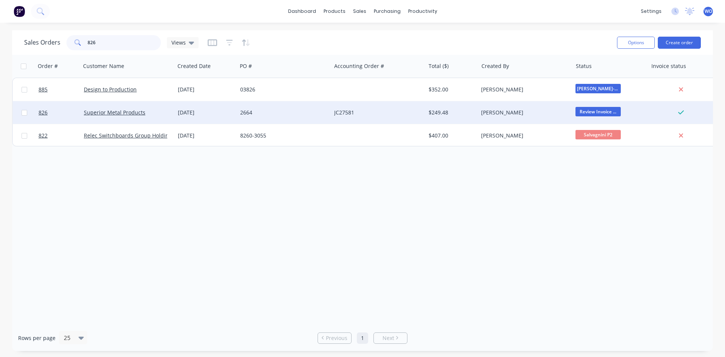
type input "826"
click at [180, 112] on div "[DATE]" at bounding box center [206, 113] width 56 height 8
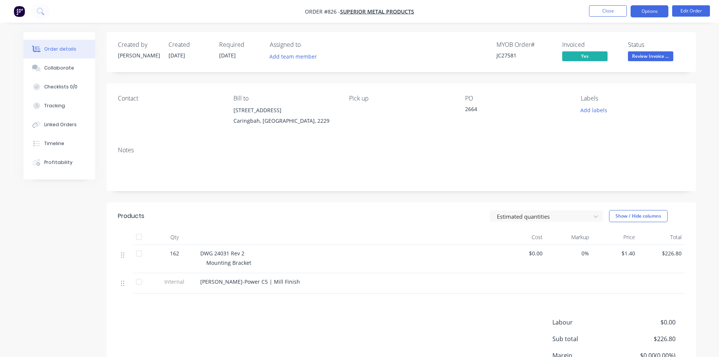
click at [658, 16] on button "Options" at bounding box center [649, 11] width 38 height 12
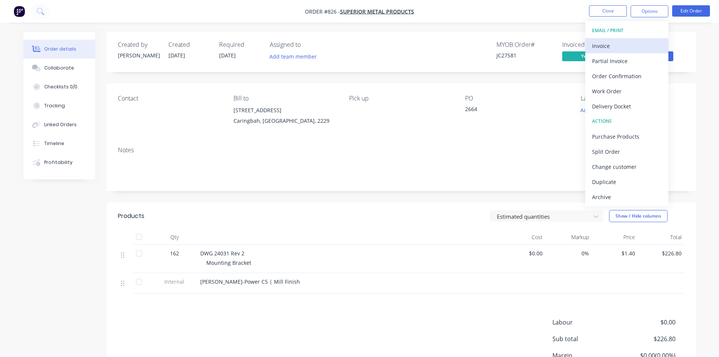
click at [636, 45] on div "Invoice" at bounding box center [627, 45] width 70 height 11
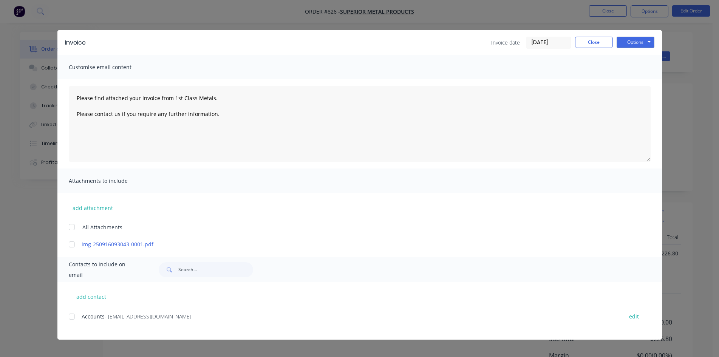
click at [80, 320] on div "Accounts - [EMAIL_ADDRESS][DOMAIN_NAME] edit" at bounding box center [365, 316] width 593 height 10
click at [76, 316] on div at bounding box center [71, 316] width 15 height 15
click at [644, 42] on button "Options" at bounding box center [636, 42] width 38 height 11
click at [638, 86] on button "Email" at bounding box center [641, 80] width 48 height 12
type textarea "Please find attached your invoice from 1st Class Metals. Please contact us if y…"
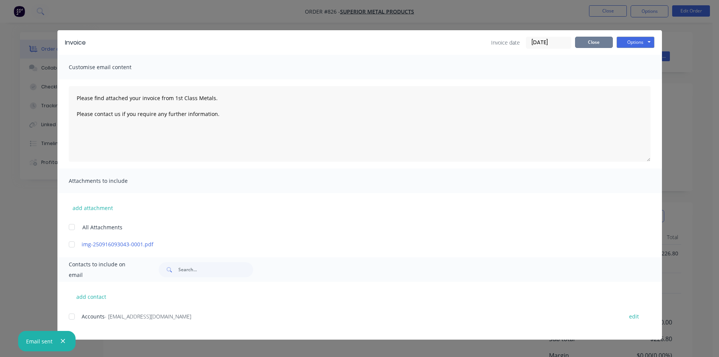
click at [586, 46] on button "Close" at bounding box center [594, 42] width 38 height 11
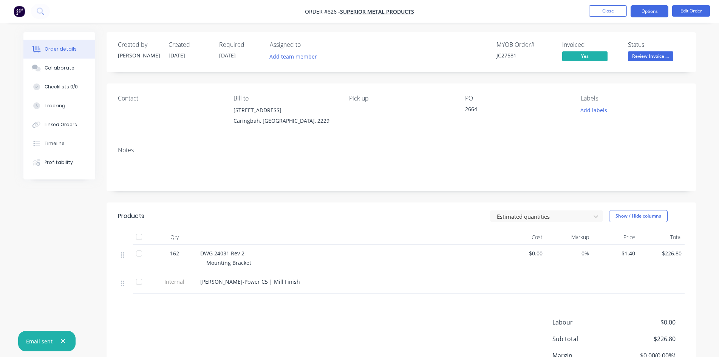
click at [643, 15] on button "Options" at bounding box center [649, 11] width 38 height 12
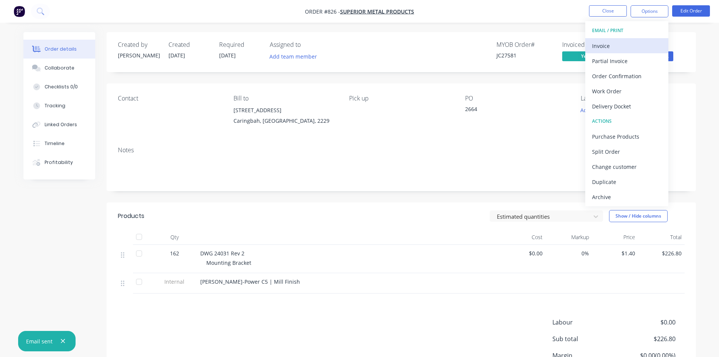
click at [647, 46] on div "Invoice" at bounding box center [627, 45] width 70 height 11
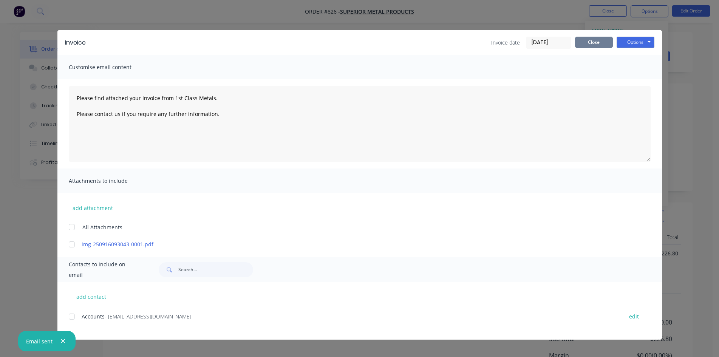
click at [590, 42] on button "Close" at bounding box center [594, 42] width 38 height 11
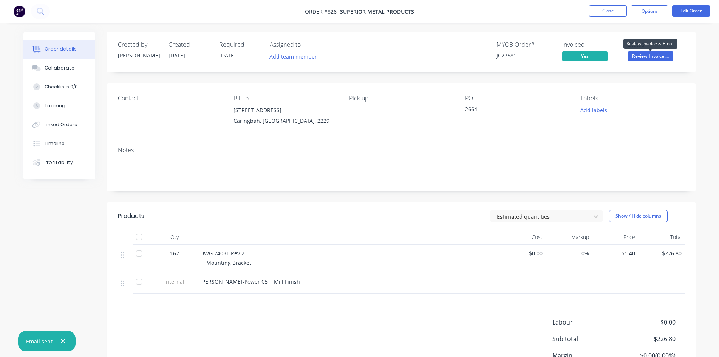
click at [660, 55] on span "Review Invoice ..." at bounding box center [650, 55] width 45 height 9
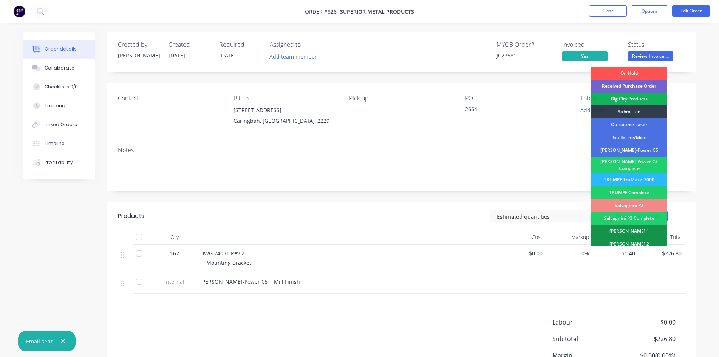
scroll to position [214, 0]
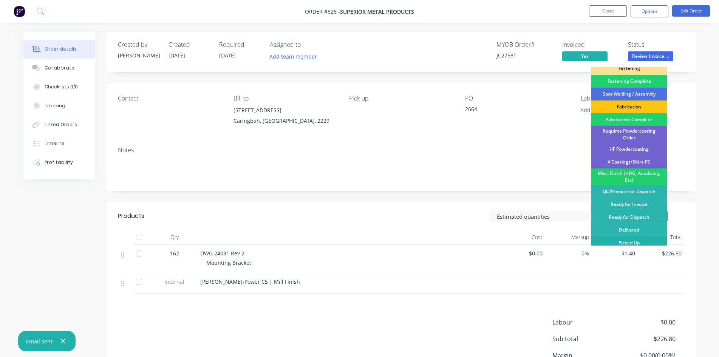
click at [638, 236] on div "Picked Up" at bounding box center [629, 242] width 76 height 13
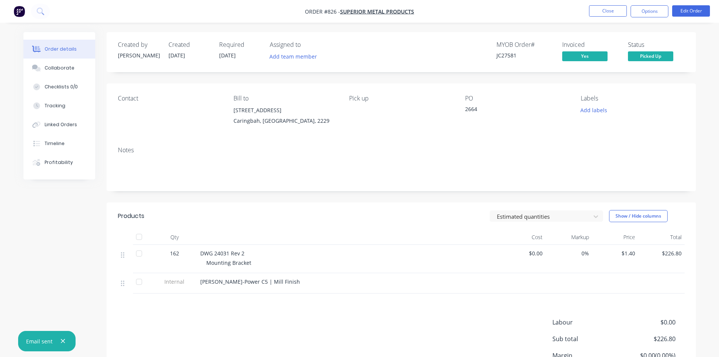
click at [600, 18] on nav "Order #826 - Superior Metal Products Close Options Edit Order" at bounding box center [359, 11] width 719 height 23
click at [606, 12] on button "Close" at bounding box center [608, 10] width 38 height 11
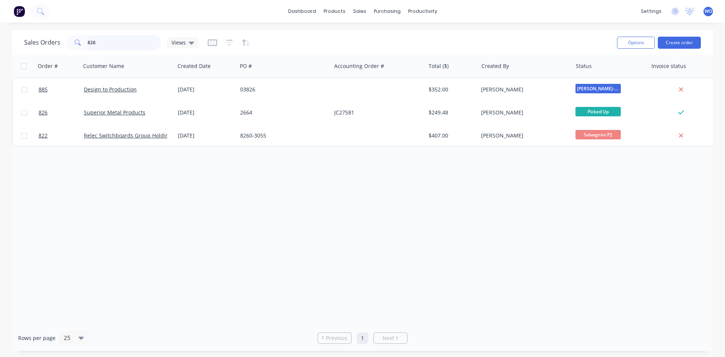
drag, startPoint x: 127, startPoint y: 42, endPoint x: 0, endPoint y: 61, distance: 128.6
click at [0, 62] on div "Sales Orders 826 Views Options Create order Order # Customer Name Created Date …" at bounding box center [362, 190] width 725 height 321
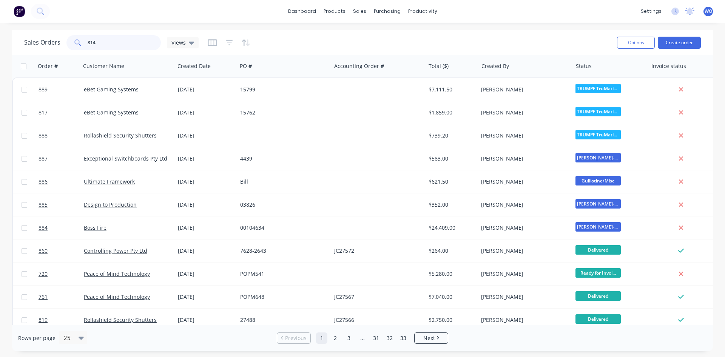
type input "814"
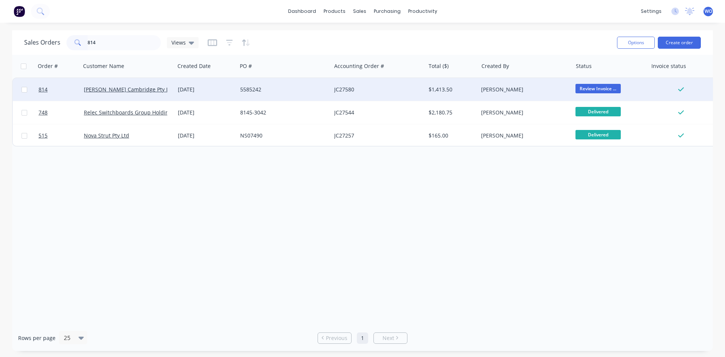
click at [252, 91] on div "5585242" at bounding box center [282, 90] width 84 height 8
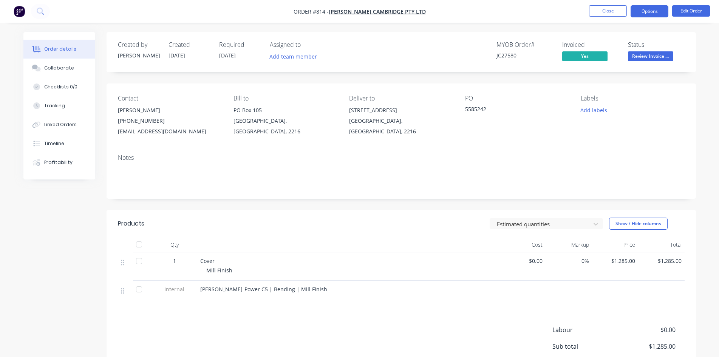
click at [639, 12] on button "Options" at bounding box center [649, 11] width 38 height 12
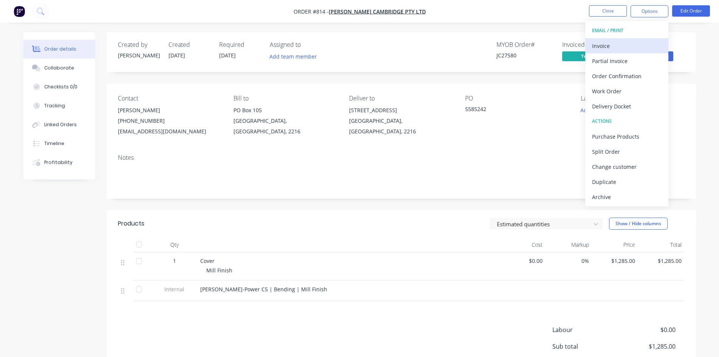
click at [633, 40] on div "Invoice" at bounding box center [627, 45] width 70 height 11
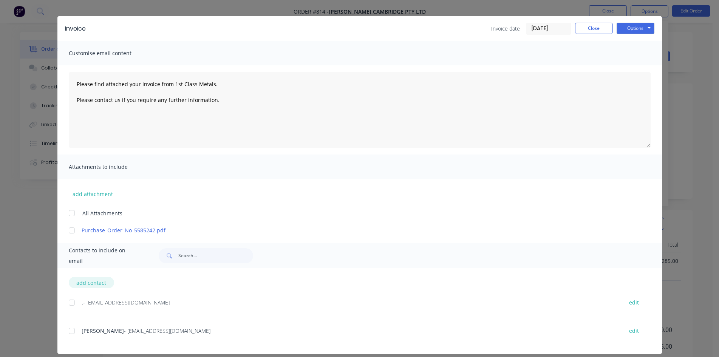
scroll to position [22, 0]
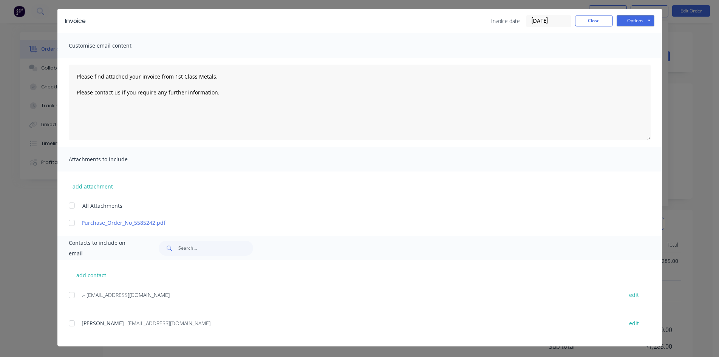
click at [66, 324] on div at bounding box center [71, 323] width 15 height 15
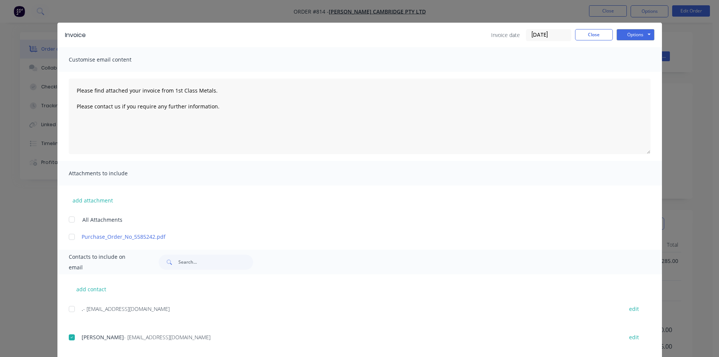
scroll to position [0, 0]
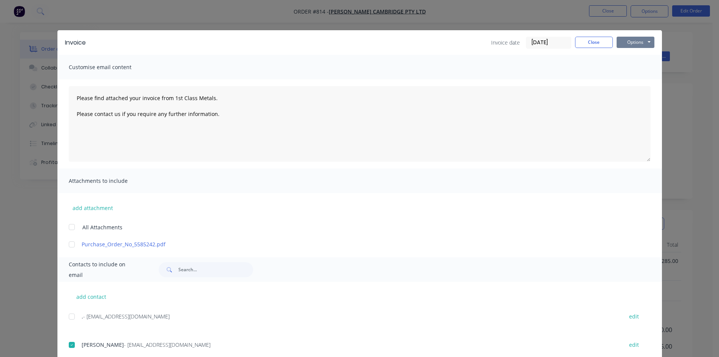
click at [633, 38] on button "Options" at bounding box center [636, 42] width 38 height 11
click at [644, 85] on button "Email" at bounding box center [641, 80] width 48 height 12
type textarea "Please find attached your invoice from 1st Class Metals. Please contact us if y…"
click at [600, 46] on button "Close" at bounding box center [594, 42] width 38 height 11
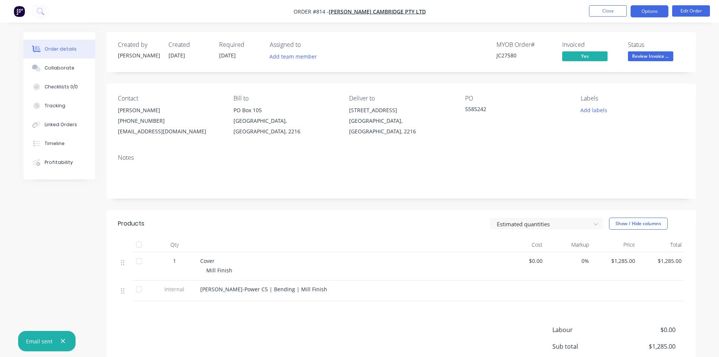
click at [643, 13] on button "Options" at bounding box center [649, 11] width 38 height 12
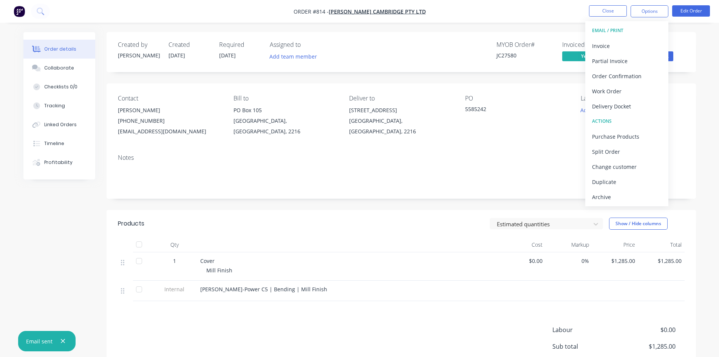
drag, startPoint x: 545, startPoint y: 99, endPoint x: 610, endPoint y: 70, distance: 71.9
click at [545, 99] on div "PO" at bounding box center [517, 98] width 104 height 7
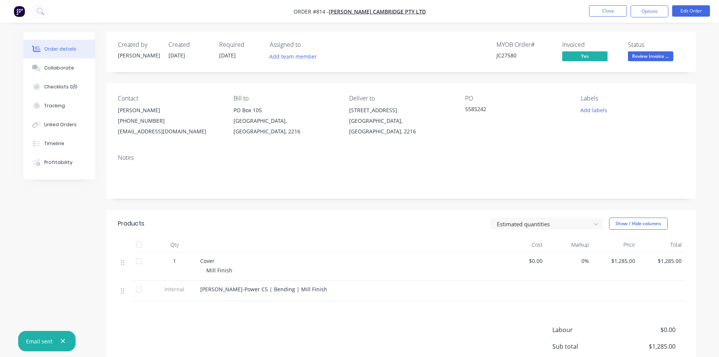
click at [652, 57] on span "Review Invoice ..." at bounding box center [650, 55] width 45 height 9
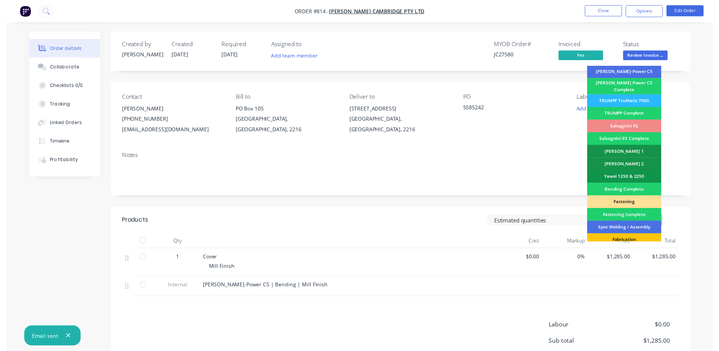
scroll to position [214, 0]
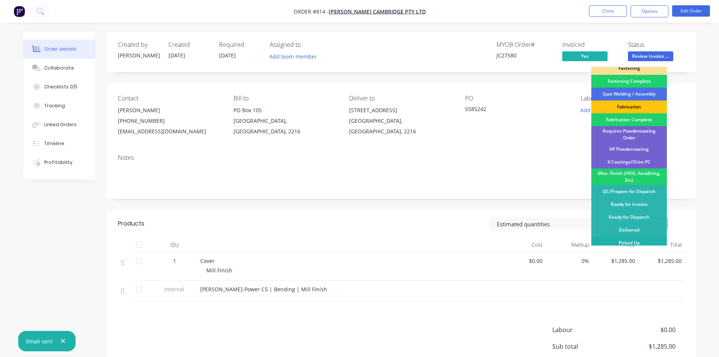
click at [644, 241] on div "Picked Up" at bounding box center [629, 242] width 76 height 13
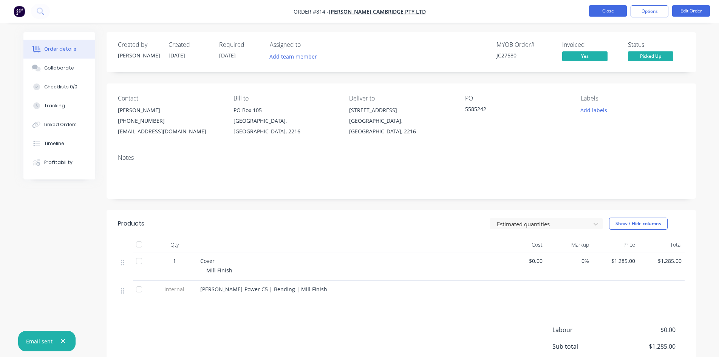
click at [600, 7] on button "Close" at bounding box center [608, 10] width 38 height 11
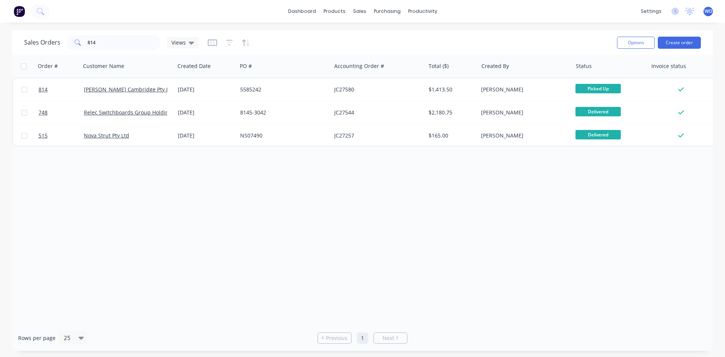
click at [18, 18] on button at bounding box center [19, 11] width 16 height 15
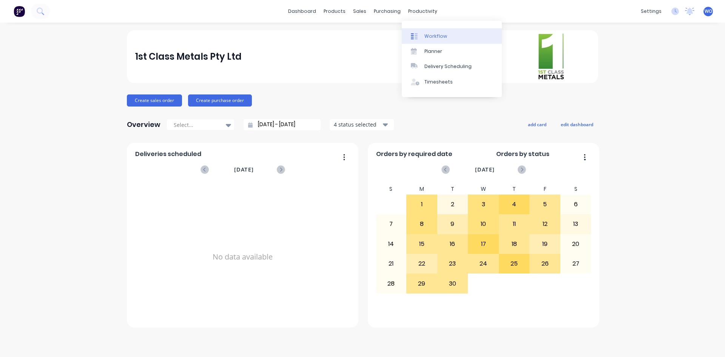
click at [437, 32] on link "Workflow" at bounding box center [452, 35] width 100 height 15
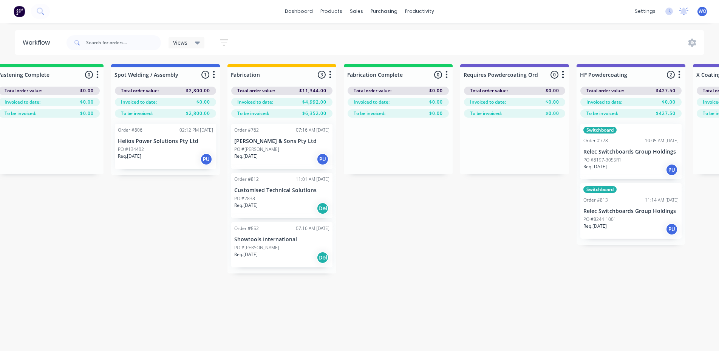
scroll to position [0, 1797]
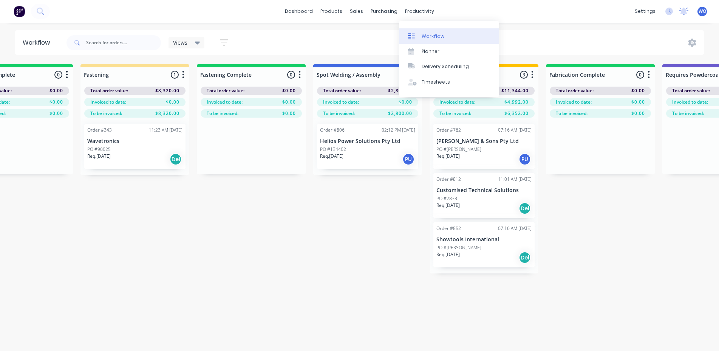
click at [430, 30] on link "Workflow" at bounding box center [449, 35] width 100 height 15
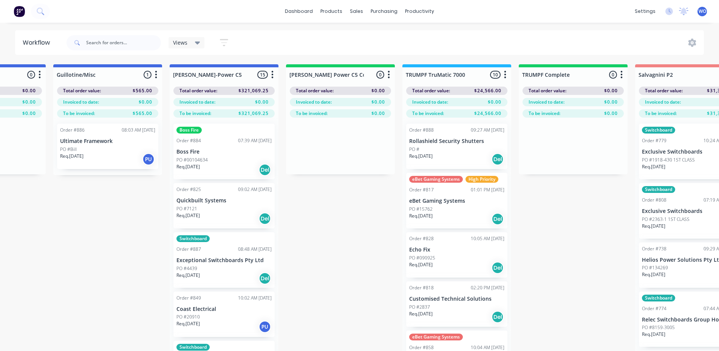
scroll to position [0, 607]
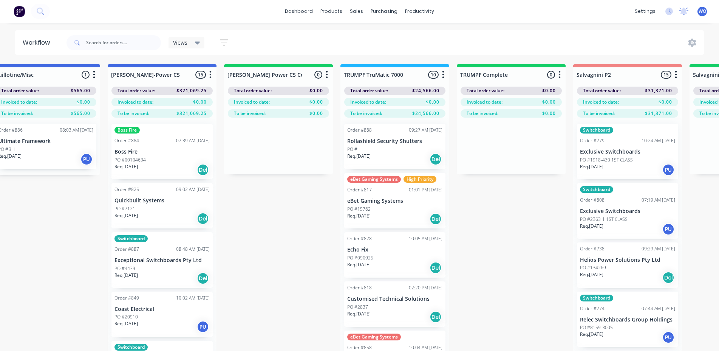
click at [12, 16] on button at bounding box center [19, 11] width 16 height 15
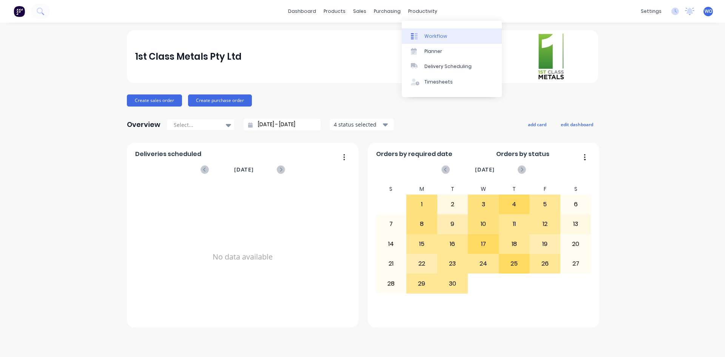
click at [439, 30] on link "Workflow" at bounding box center [452, 35] width 100 height 15
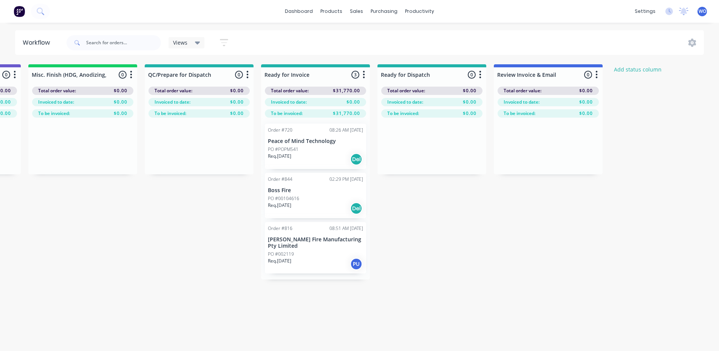
scroll to position [0, 2576]
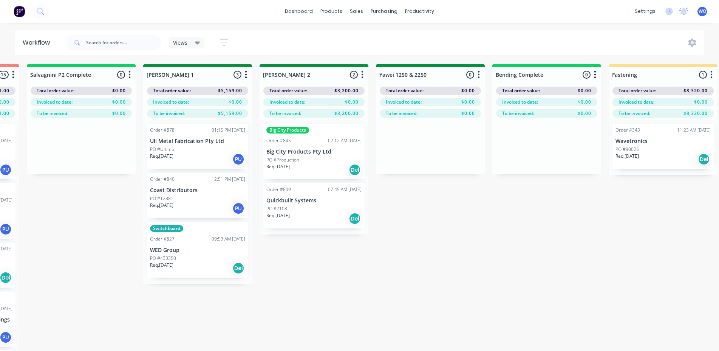
scroll to position [0, 1271]
click at [283, 278] on div "On Hold 5 Status colour #FF4949 hex #FF4949 Save Cancel Notifications Email SMS…" at bounding box center [448, 220] width 3451 height 313
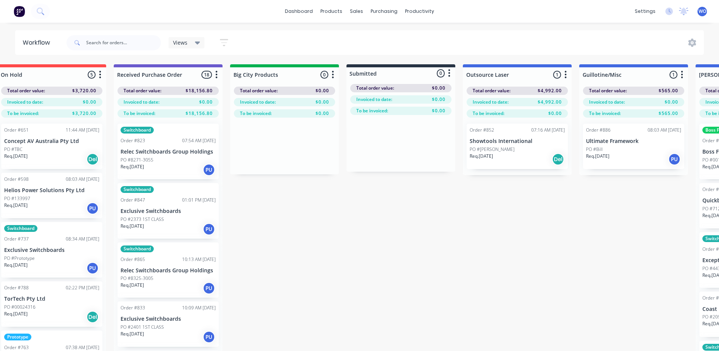
scroll to position [0, 0]
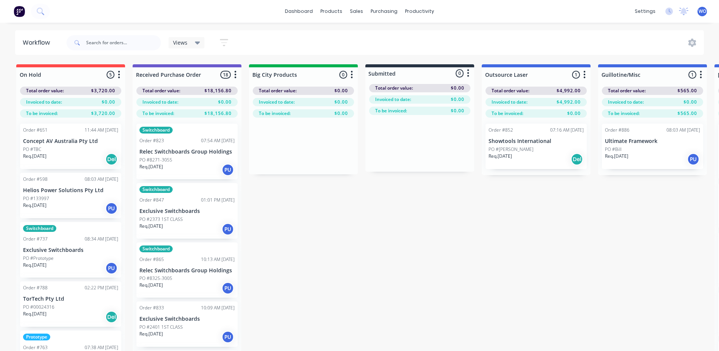
click at [24, 7] on img at bounding box center [19, 11] width 11 height 11
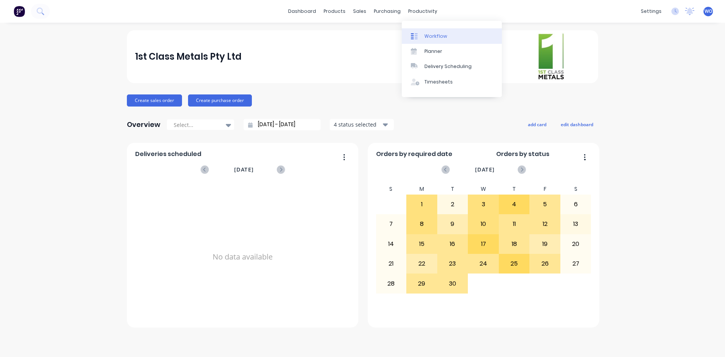
click at [445, 33] on div "Workflow" at bounding box center [436, 36] width 23 height 7
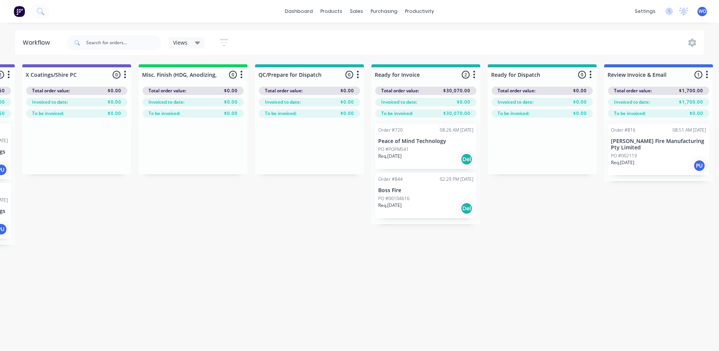
scroll to position [0, 2780]
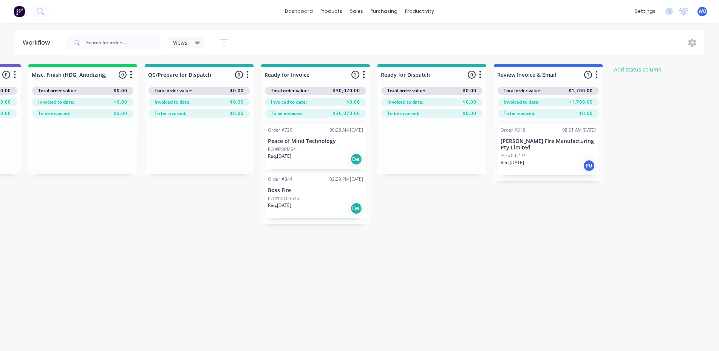
click at [328, 141] on p "Peace of Mind Technology" at bounding box center [315, 141] width 95 height 6
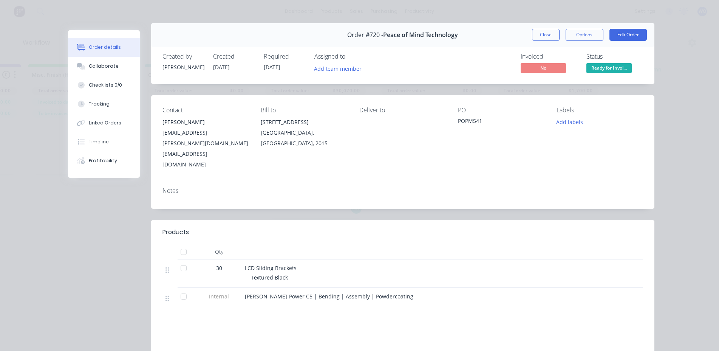
scroll to position [0, 0]
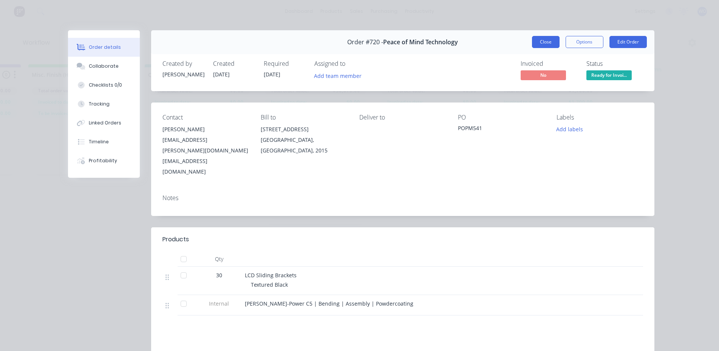
click at [545, 40] on button "Close" at bounding box center [546, 42] width 28 height 12
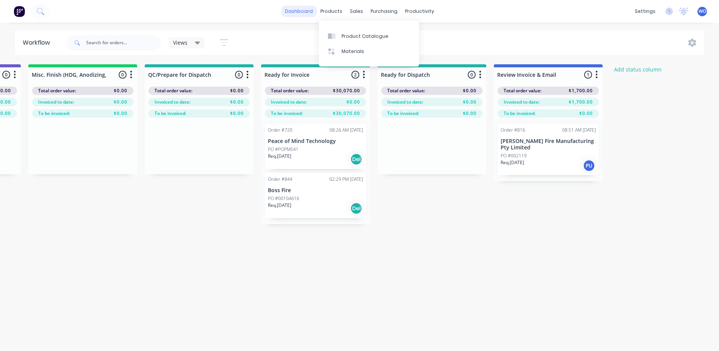
click at [303, 12] on link "dashboard" at bounding box center [299, 11] width 36 height 11
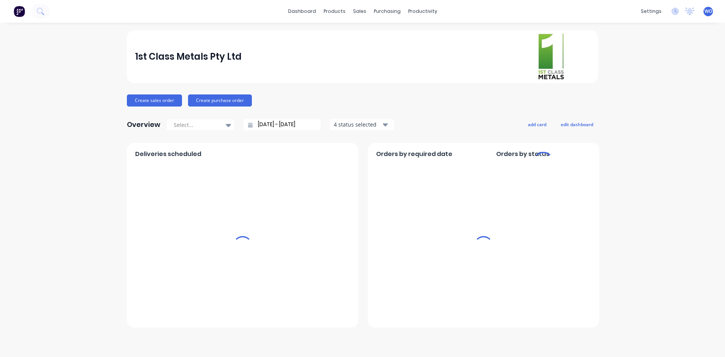
click at [355, 11] on div "sales" at bounding box center [359, 11] width 21 height 11
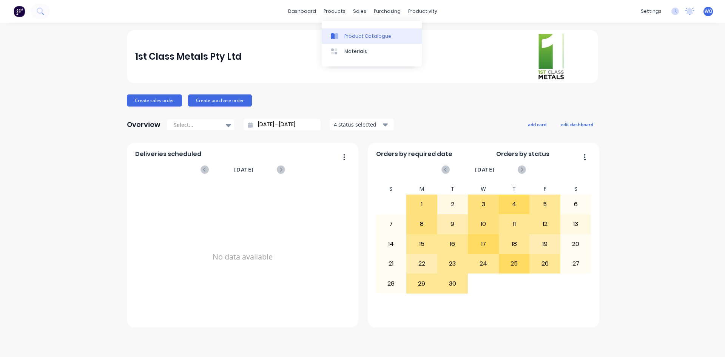
click at [361, 34] on div "Product Catalogue" at bounding box center [368, 36] width 47 height 7
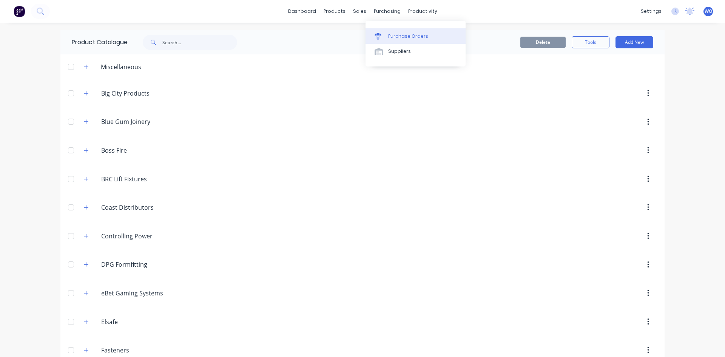
click at [375, 34] on icon at bounding box center [378, 36] width 7 height 7
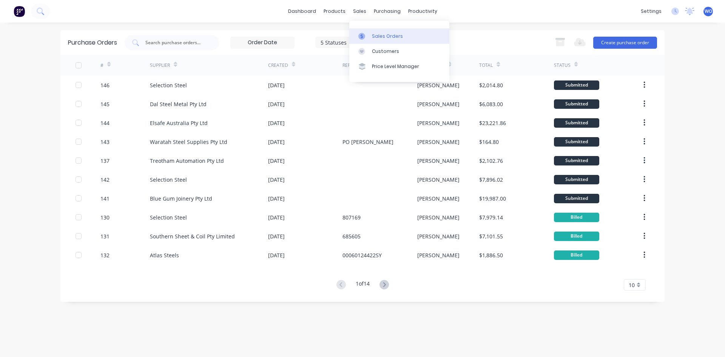
click at [372, 29] on link "Sales Orders" at bounding box center [399, 35] width 100 height 15
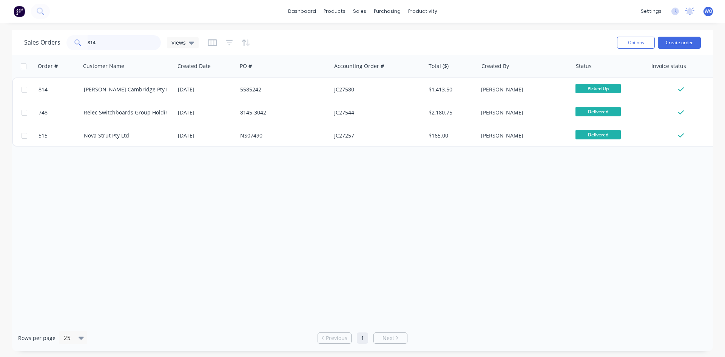
drag, startPoint x: 113, startPoint y: 44, endPoint x: 0, endPoint y: 17, distance: 116.4
click at [0, 17] on div "dashboard products sales purchasing productivity dashboard products Product Cat…" at bounding box center [362, 178] width 725 height 357
type input "peace of mind"
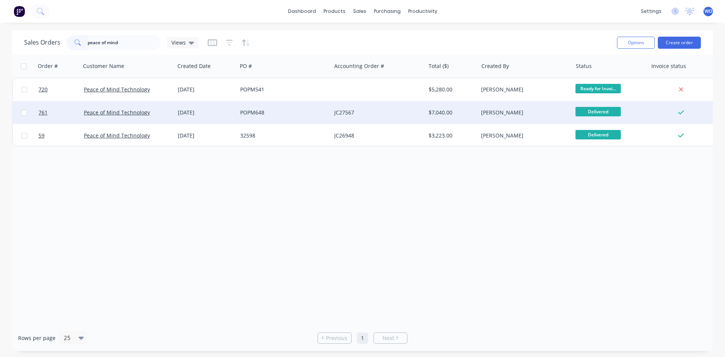
click at [321, 112] on div "POPM648" at bounding box center [282, 113] width 84 height 8
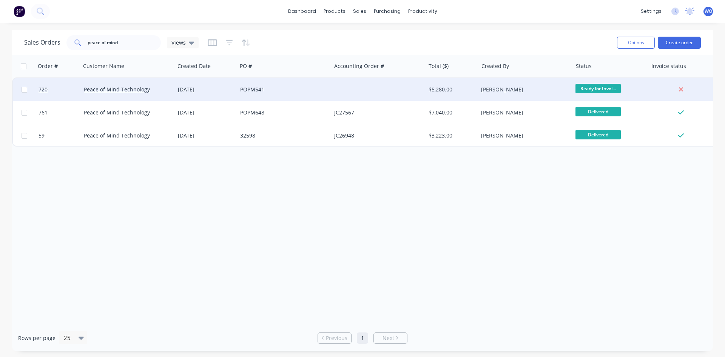
click at [266, 97] on div "POPM541" at bounding box center [284, 89] width 94 height 23
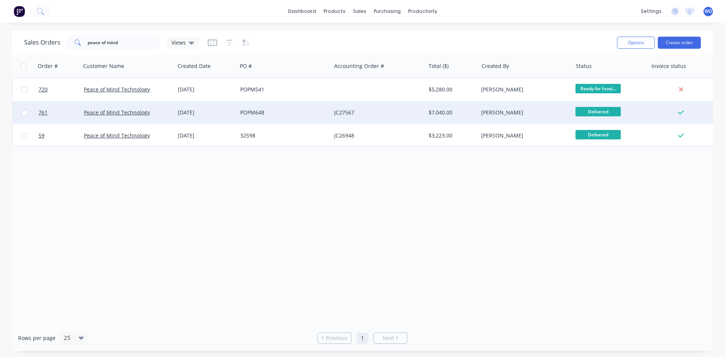
click at [275, 111] on div "POPM648" at bounding box center [282, 113] width 84 height 8
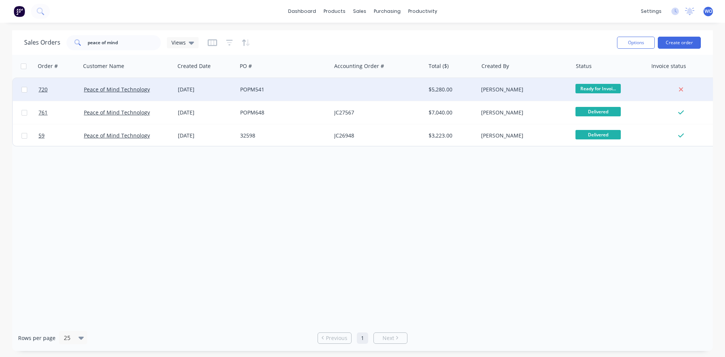
click at [207, 87] on div "[DATE]" at bounding box center [206, 90] width 56 height 8
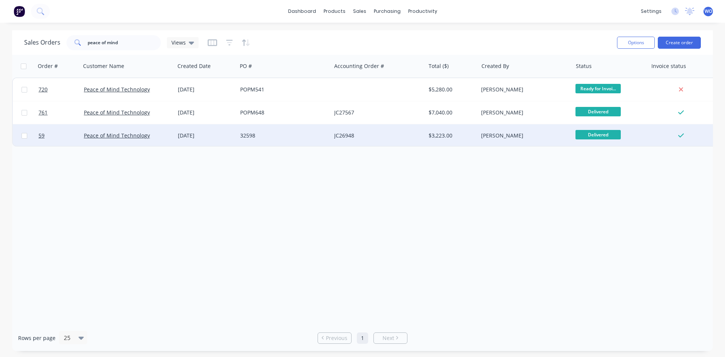
click at [318, 127] on div "32598" at bounding box center [284, 135] width 94 height 23
click at [301, 139] on div "32598" at bounding box center [284, 135] width 94 height 23
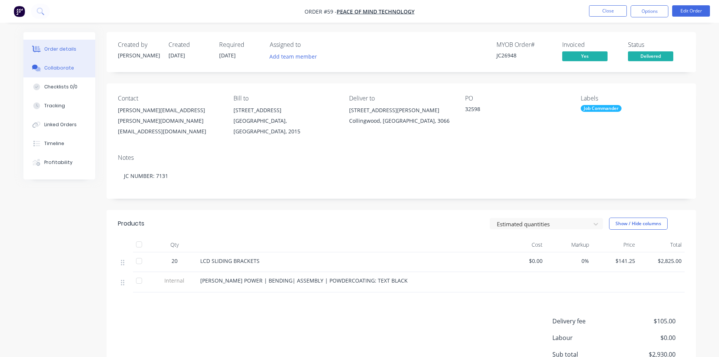
click at [67, 68] on div "Collaborate" at bounding box center [59, 68] width 30 height 7
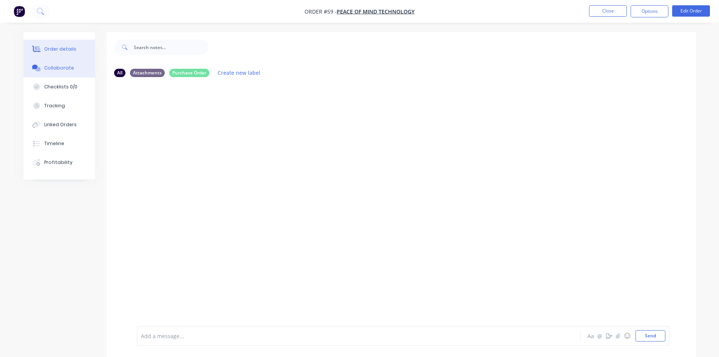
click at [75, 48] on button "Order details" at bounding box center [59, 49] width 72 height 19
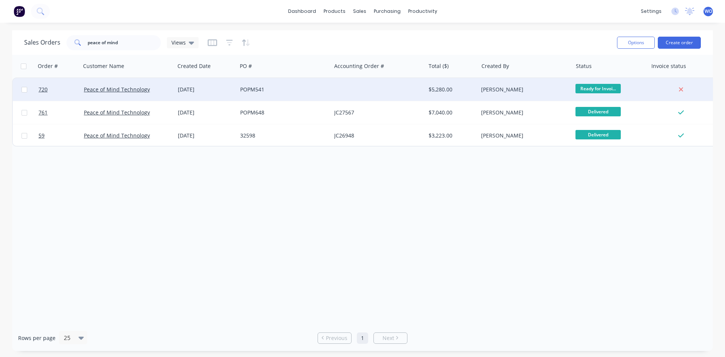
click at [261, 90] on div "POPM541" at bounding box center [282, 90] width 84 height 8
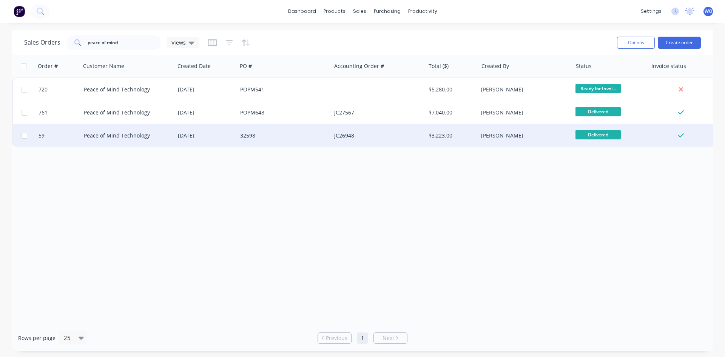
click at [380, 136] on div "JC26948" at bounding box center [376, 136] width 84 height 8
click at [383, 138] on div "JC26948" at bounding box center [376, 136] width 84 height 8
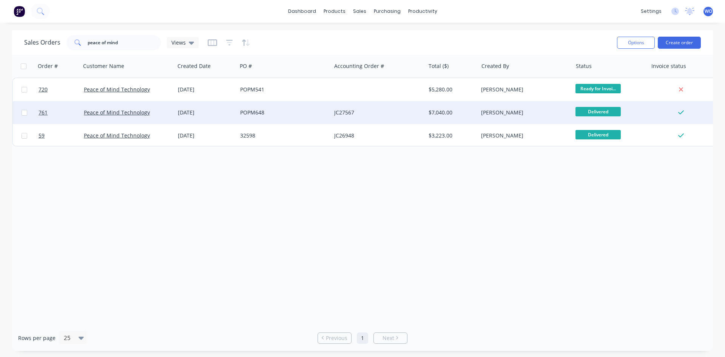
click at [371, 108] on div "JC27567" at bounding box center [378, 112] width 94 height 23
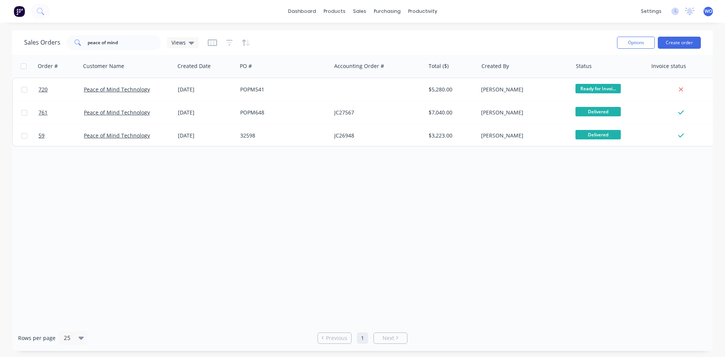
click at [19, 14] on img at bounding box center [19, 11] width 11 height 11
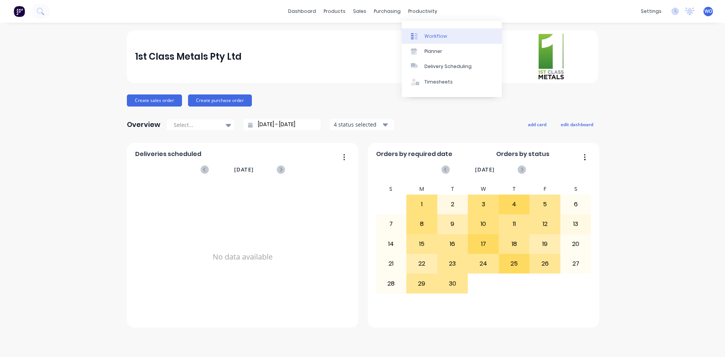
click at [430, 32] on link "Workflow" at bounding box center [452, 35] width 100 height 15
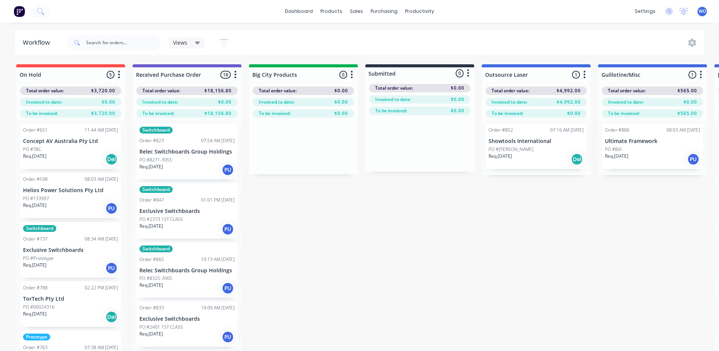
click at [20, 12] on img at bounding box center [19, 11] width 11 height 11
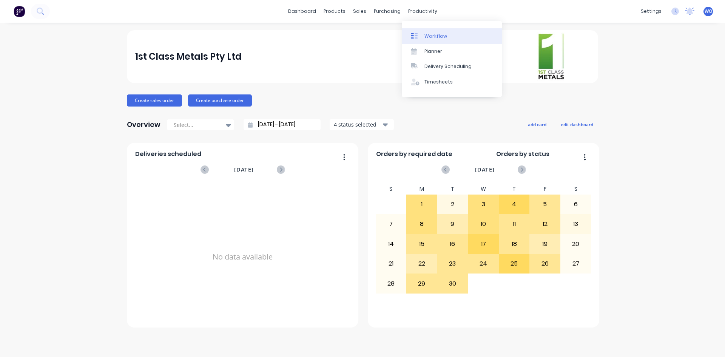
click at [447, 32] on link "Workflow" at bounding box center [452, 35] width 100 height 15
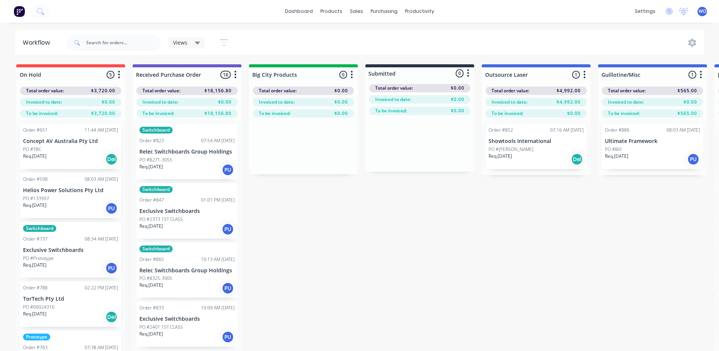
drag, startPoint x: 413, startPoint y: 266, endPoint x: 178, endPoint y: 320, distance: 241.1
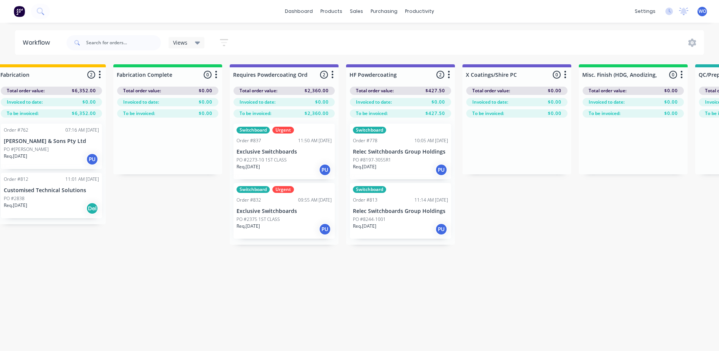
scroll to position [0, 1970]
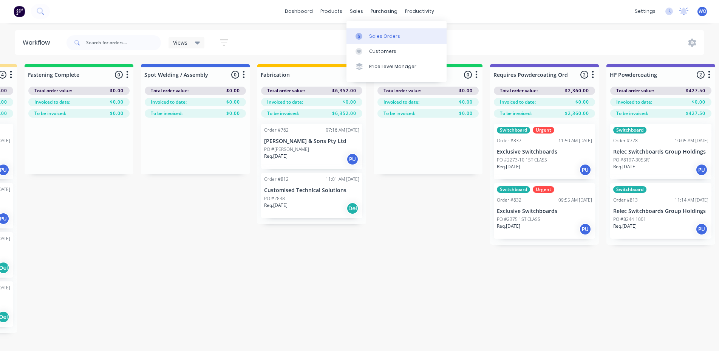
click at [370, 33] on div "Sales Orders" at bounding box center [384, 36] width 31 height 7
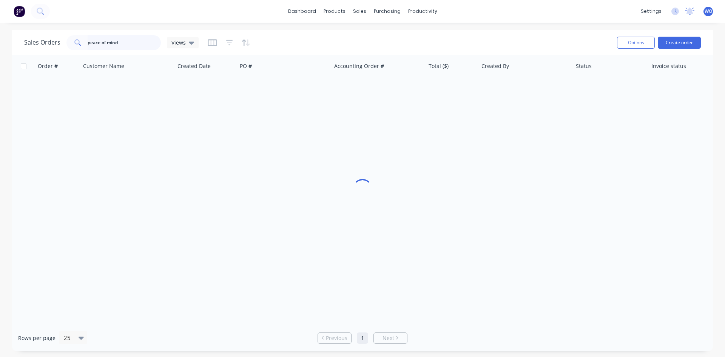
click at [131, 43] on input "peace of mind" at bounding box center [125, 42] width 74 height 15
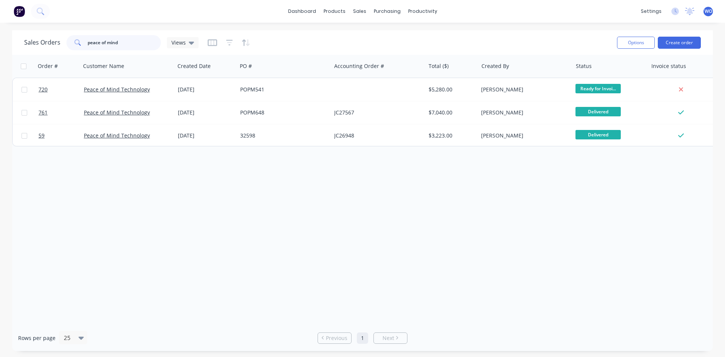
drag, startPoint x: 131, startPoint y: 43, endPoint x: 0, endPoint y: 45, distance: 131.5
click at [0, 45] on div "Sales Orders peace of mind Views Options Create order Order # Customer Name Cre…" at bounding box center [362, 190] width 725 height 321
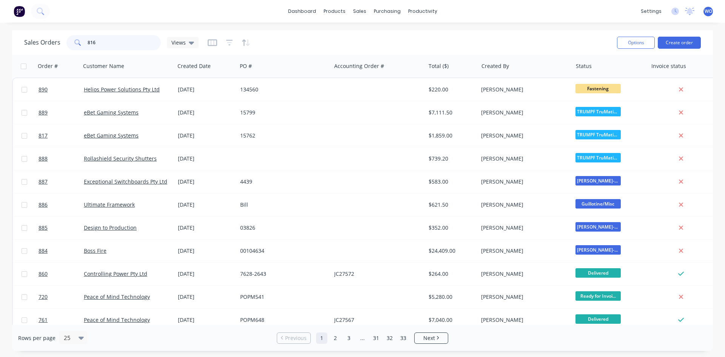
type input "816"
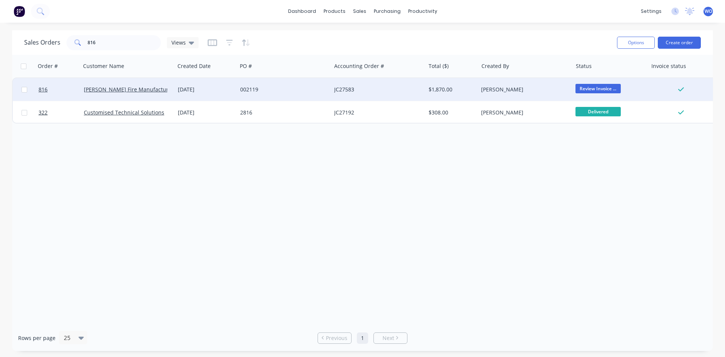
click at [241, 86] on div "002119" at bounding box center [282, 90] width 84 height 8
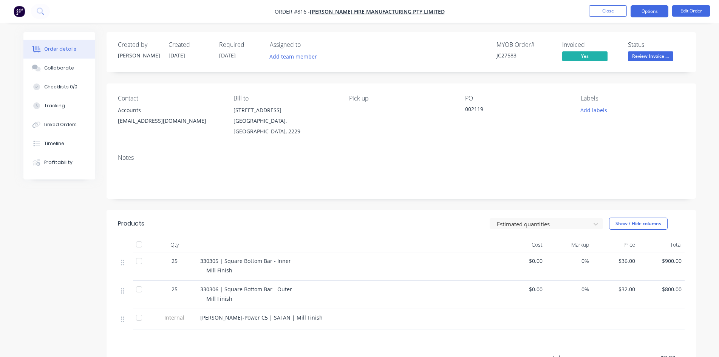
click at [645, 11] on button "Options" at bounding box center [649, 11] width 38 height 12
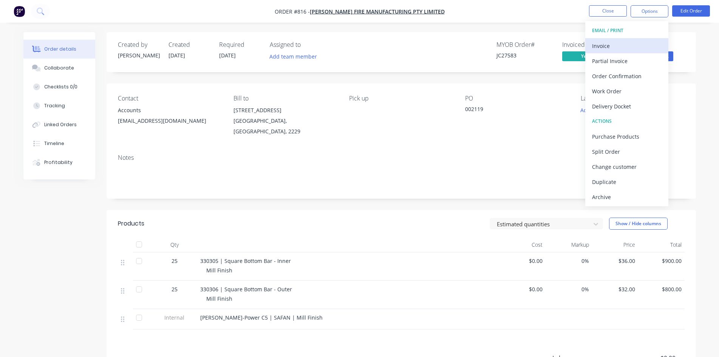
click at [609, 49] on div "Invoice" at bounding box center [627, 45] width 70 height 11
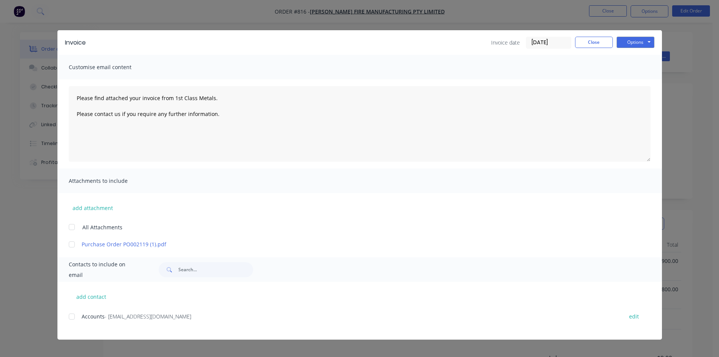
click at [88, 319] on span "Accounts" at bounding box center [93, 316] width 23 height 7
click at [71, 317] on div at bounding box center [71, 316] width 15 height 15
click at [634, 42] on button "Options" at bounding box center [636, 42] width 38 height 11
click at [634, 79] on button "Email" at bounding box center [641, 80] width 48 height 12
click at [604, 42] on button "Close" at bounding box center [594, 42] width 38 height 11
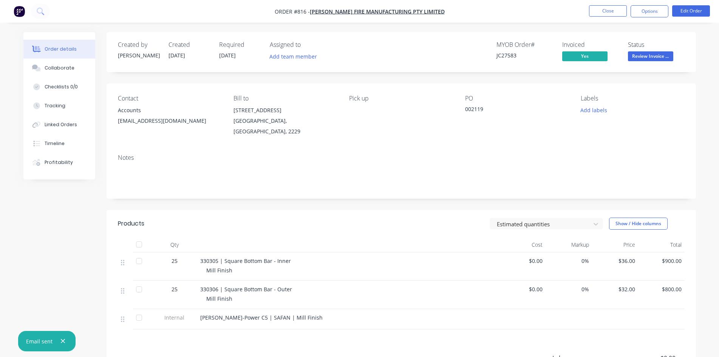
click at [641, 59] on span "Review Invoice ..." at bounding box center [650, 55] width 45 height 9
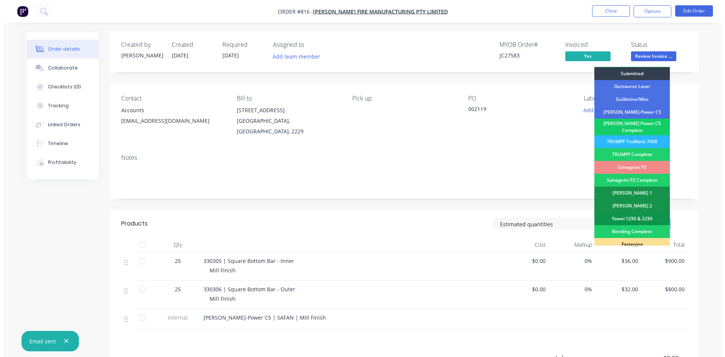
scroll to position [214, 0]
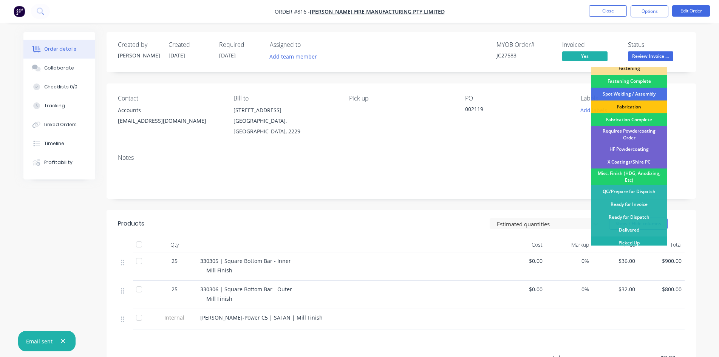
click at [641, 243] on div "Picked Up" at bounding box center [629, 242] width 76 height 13
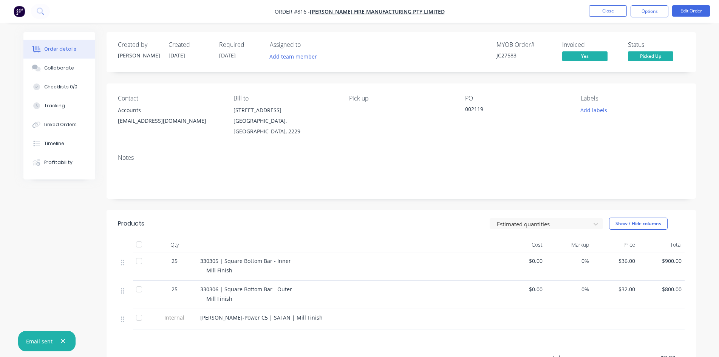
click at [597, 18] on nav "Order #816 - [PERSON_NAME] Fire Manufacturing Pty Limited Close Options Edit Or…" at bounding box center [359, 11] width 719 height 23
click at [601, 13] on button "Close" at bounding box center [608, 10] width 38 height 11
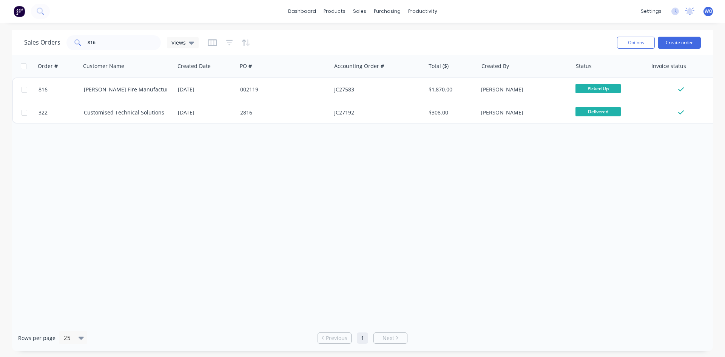
click at [15, 11] on img at bounding box center [19, 11] width 11 height 11
